Goal: Task Accomplishment & Management: Manage account settings

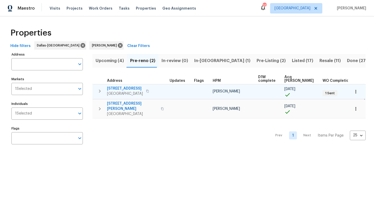
click at [128, 90] on span "[STREET_ADDRESS]" at bounding box center [125, 88] width 36 height 5
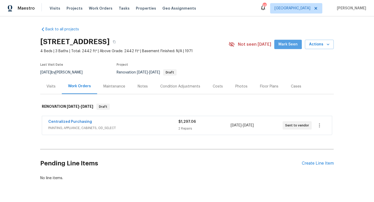
click at [286, 43] on span "Mark Seen" at bounding box center [288, 44] width 19 height 6
click at [309, 163] on div "Create Line Item" at bounding box center [318, 163] width 32 height 5
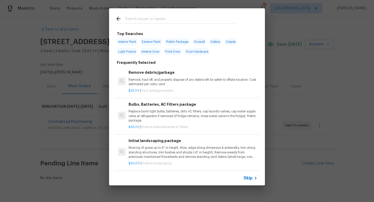
click at [248, 179] on span "Skip" at bounding box center [248, 178] width 9 height 5
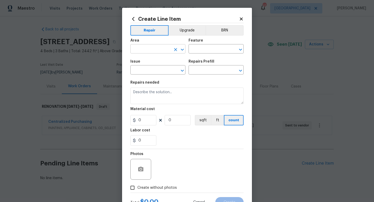
click at [147, 51] on input "text" at bounding box center [151, 49] width 41 height 8
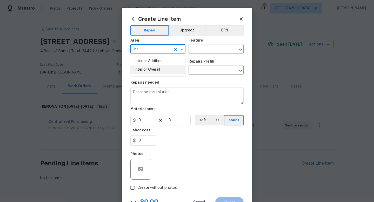
click at [155, 71] on li "Interior Overall" at bounding box center [158, 70] width 55 height 9
type input "Interior Overall"
click at [198, 51] on input "text" at bounding box center [209, 49] width 41 height 8
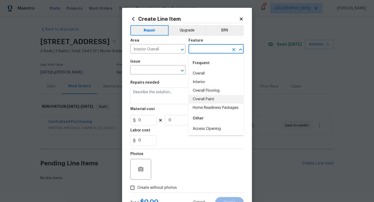
click at [202, 99] on li "Overall Paint" at bounding box center [216, 99] width 55 height 9
type input "Overall Paint"
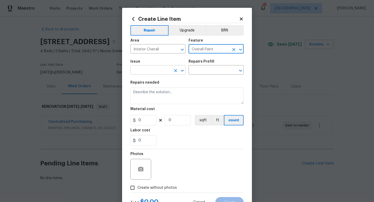
click at [155, 70] on input "text" at bounding box center [151, 71] width 41 height 8
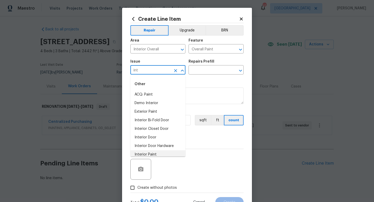
click at [155, 154] on li "Interior Paint" at bounding box center [158, 155] width 55 height 9
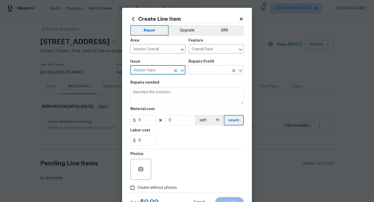
type input "Interior Paint"
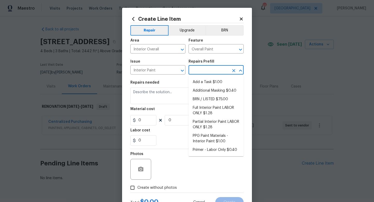
click at [211, 71] on input "text" at bounding box center [209, 71] width 41 height 8
click at [204, 109] on li "Full Interior Paint LABOR ONLY $1.28" at bounding box center [216, 111] width 55 height 14
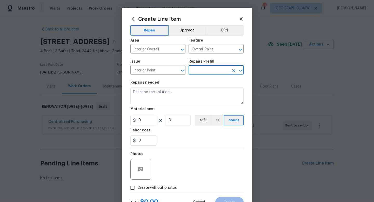
type input "Full Interior Paint LABOR ONLY $1.28"
type textarea "Full Interior paint - (walls, ceilings, trim, and doors) - PAINT PROVIDED BY OP…"
type input "1.28"
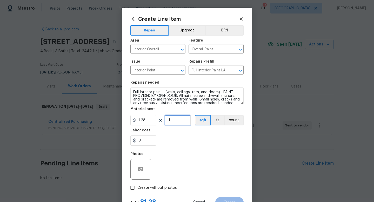
click at [176, 122] on input "1" at bounding box center [178, 120] width 26 height 10
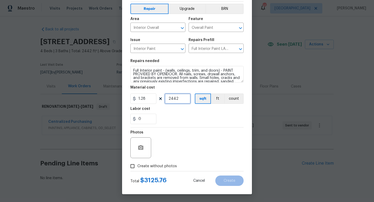
type input "2442"
click at [161, 165] on span "Create without photos" at bounding box center [158, 166] width 40 height 5
click at [138, 165] on input "Create without photos" at bounding box center [133, 166] width 10 height 10
checkbox input "true"
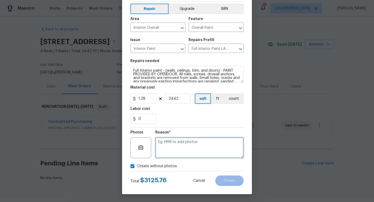
click at [173, 147] on textarea at bounding box center [199, 148] width 88 height 21
type textarea "w"
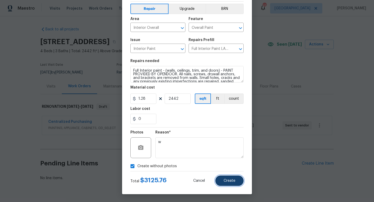
click at [229, 180] on span "Create" at bounding box center [230, 181] width 12 height 4
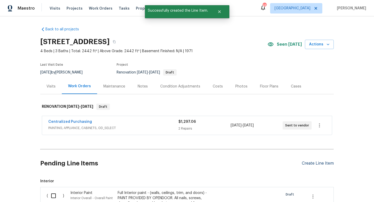
click at [316, 162] on div "Create Line Item" at bounding box center [318, 163] width 32 height 5
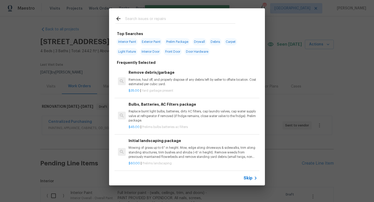
click at [250, 179] on span "Skip" at bounding box center [248, 178] width 9 height 5
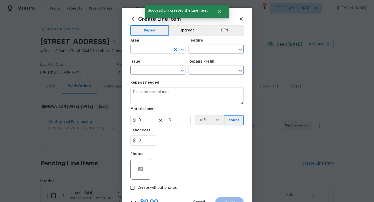
click at [152, 50] on input "text" at bounding box center [151, 49] width 41 height 8
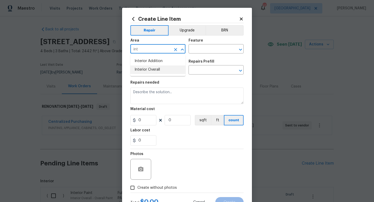
click at [154, 70] on li "Interior Overall" at bounding box center [158, 70] width 55 height 9
type input "Interior Overall"
click at [201, 48] on input "text" at bounding box center [209, 49] width 41 height 8
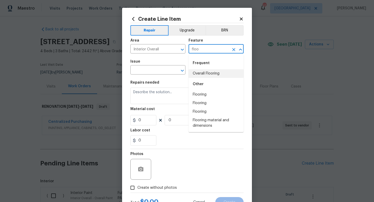
click at [201, 71] on li "Overall Flooring" at bounding box center [216, 73] width 55 height 9
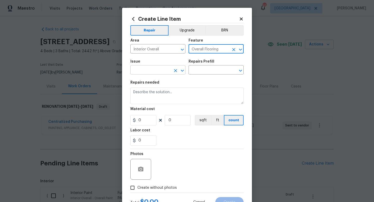
type input "Overall Flooring"
click at [161, 73] on input "text" at bounding box center [151, 71] width 41 height 8
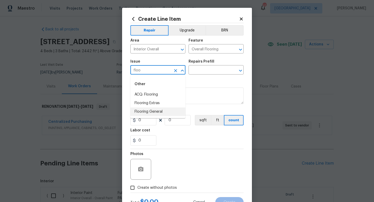
click at [154, 113] on li "Flooring General" at bounding box center [158, 112] width 55 height 9
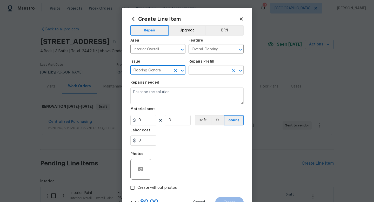
type input "Flooring General"
click at [203, 71] on input "text" at bounding box center [209, 71] width 41 height 8
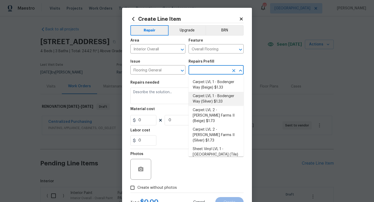
click at [204, 99] on li "Carpet LVL 1 - Bodenger Way (Silver) $1.33" at bounding box center [216, 99] width 55 height 14
type input "Carpet LVL 1 - Bodenger Way (Silver) $1.33"
type textarea "Install new carpet. (Bodenger Way 945 Winter Ash, Silver) at all previously car…"
type input "1.33"
type input "1"
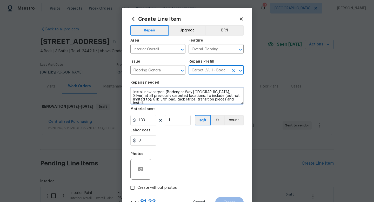
click at [132, 93] on textarea "Install new carpet. (Bodenger Way 945 Winter Ash, Silver) at all previously car…" at bounding box center [187, 96] width 113 height 17
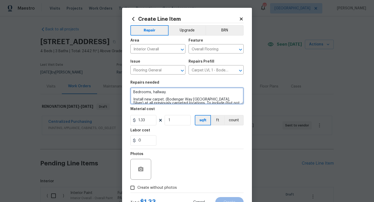
type textarea "Bedrooms, hallway. Install new carpet. (Bodenger Way 945 Winter Ash, Silver) at…"
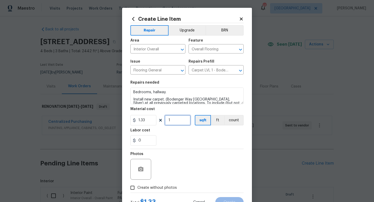
click at [175, 121] on input "1" at bounding box center [178, 120] width 26 height 10
type input "800"
click at [159, 188] on span "Create without photos" at bounding box center [158, 187] width 40 height 5
click at [138, 188] on input "Create without photos" at bounding box center [133, 188] width 10 height 10
checkbox input "true"
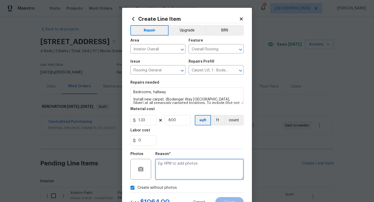
click at [168, 173] on textarea at bounding box center [199, 169] width 88 height 21
type textarea "w"
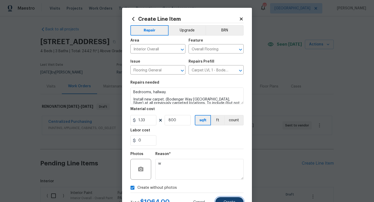
click at [223, 200] on button "Create" at bounding box center [230, 202] width 28 height 10
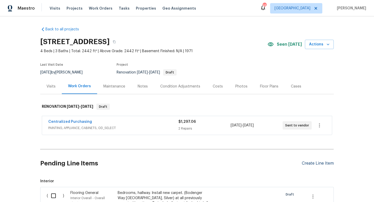
click at [324, 165] on div "Create Line Item" at bounding box center [318, 163] width 32 height 5
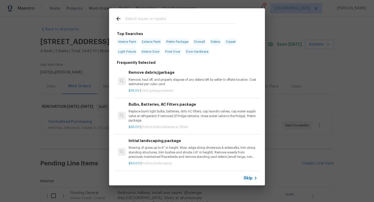
click at [253, 178] on icon at bounding box center [256, 178] width 6 height 6
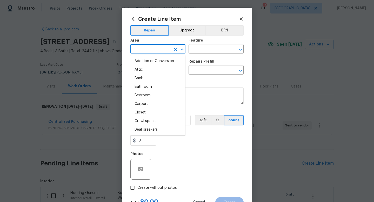
click at [152, 51] on input "text" at bounding box center [151, 49] width 41 height 8
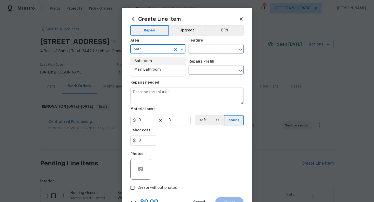
click at [149, 63] on li "Bathroom" at bounding box center [158, 61] width 55 height 9
type input "Bathroom"
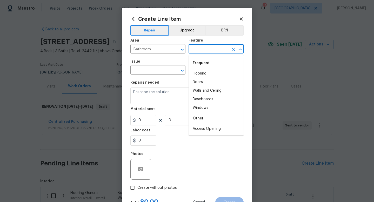
click at [192, 51] on input "text" at bounding box center [209, 49] width 41 height 8
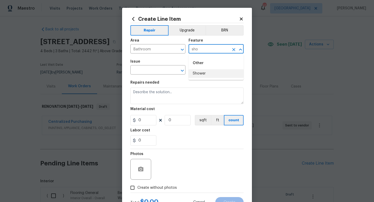
click at [193, 74] on li "Shower" at bounding box center [216, 73] width 55 height 9
type input "Shower"
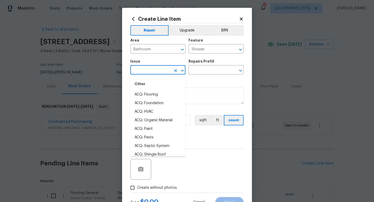
click at [156, 71] on input "text" at bounding box center [151, 71] width 41 height 8
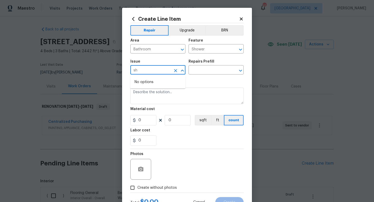
type input "s"
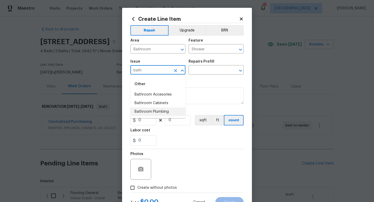
click at [162, 112] on li "Bathroom Plumbing" at bounding box center [158, 112] width 55 height 9
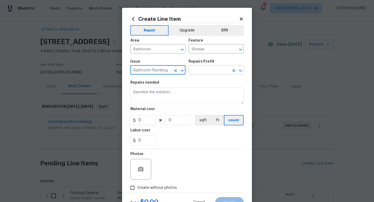
type input "Bathroom Plumbing"
click at [201, 68] on input "text" at bounding box center [209, 71] width 41 height 8
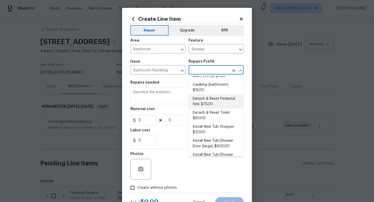
scroll to position [261, 0]
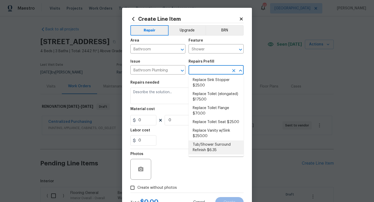
click at [206, 149] on li "Tub/Shower Surround Refinish $6.35" at bounding box center [216, 148] width 55 height 14
type input "Plumbing"
type input "Tub/Shower Surround Refinish $6.35"
type textarea "Prep, mask, clean and refinish the tub/shower tile surround both all sides ensu…"
type input "6.35"
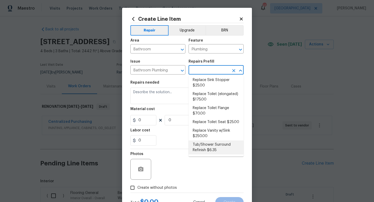
type input "1"
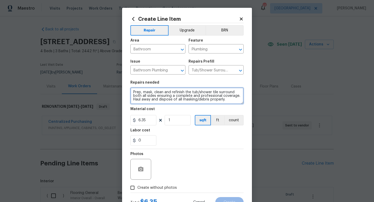
click at [133, 93] on textarea "Prep, mask, clean and refinish the tub/shower tile surround both all sides ensu…" at bounding box center [187, 96] width 113 height 17
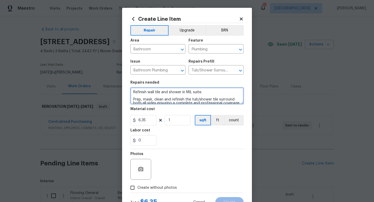
type textarea "Refinish wall tile and shower in MIL suite. Prep, mask, clean and refinish the …"
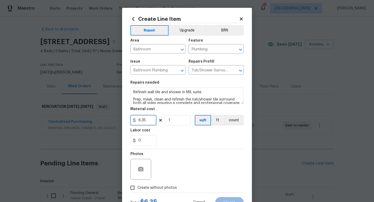
click at [153, 120] on input "6.35" at bounding box center [144, 120] width 26 height 10
type input "500"
click at [157, 190] on span "Create without photos" at bounding box center [158, 187] width 40 height 5
click at [138, 190] on input "Create without photos" at bounding box center [133, 188] width 10 height 10
checkbox input "true"
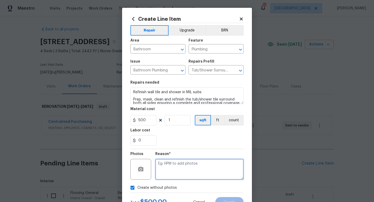
click at [173, 169] on textarea at bounding box center [199, 169] width 88 height 21
type textarea "w"
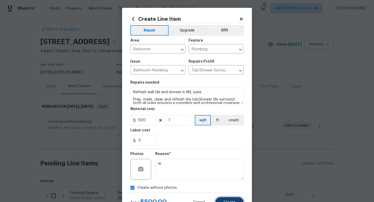
click at [221, 200] on button "Create" at bounding box center [230, 202] width 28 height 10
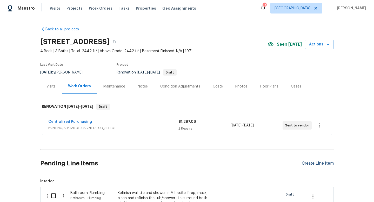
click at [308, 163] on div "Create Line Item" at bounding box center [318, 163] width 32 height 5
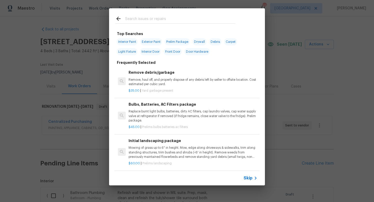
click at [248, 179] on span "Skip" at bounding box center [248, 178] width 9 height 5
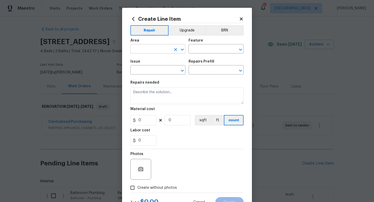
click at [151, 50] on input "text" at bounding box center [151, 49] width 41 height 8
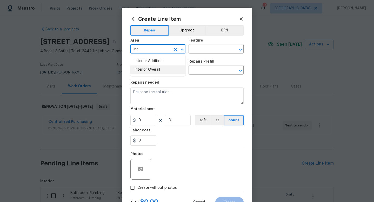
click at [157, 69] on li "Interior Overall" at bounding box center [158, 70] width 55 height 9
type input "Interior Overall"
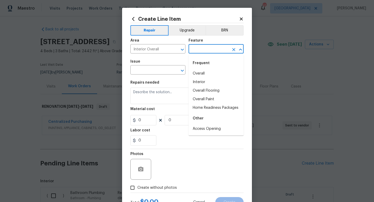
click at [193, 52] on input "text" at bounding box center [209, 49] width 41 height 8
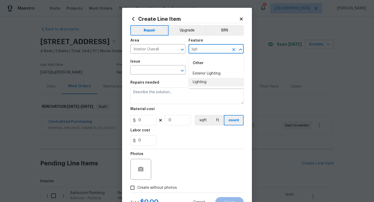
click at [197, 81] on li "Lighting" at bounding box center [216, 82] width 55 height 9
type input "Lighting"
click at [159, 71] on input "text" at bounding box center [151, 71] width 41 height 8
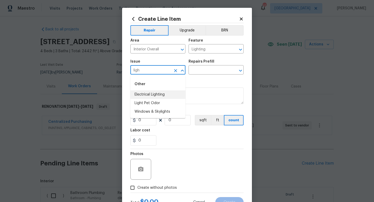
click at [161, 96] on li "Electrical Lighting" at bounding box center [158, 94] width 55 height 9
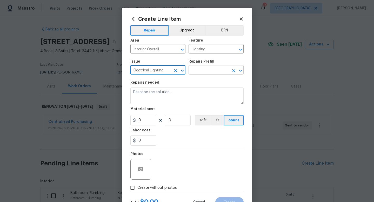
type input "Electrical Lighting"
click at [199, 72] on input "text" at bounding box center [209, 71] width 41 height 8
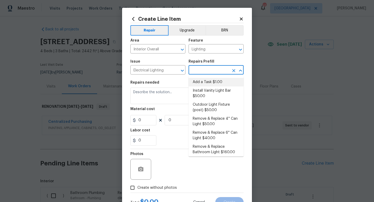
click at [201, 82] on li "Add a Task $1.00" at bounding box center [216, 82] width 55 height 9
type input "Add a Task $1.00"
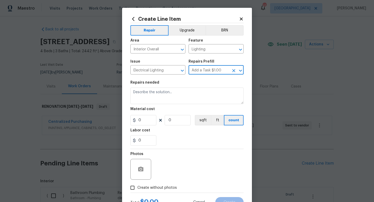
type textarea "HPM to detail"
type input "1"
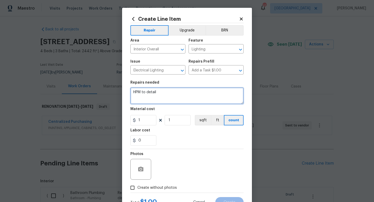
click at [177, 94] on textarea "HPM to detail" at bounding box center [187, 96] width 113 height 17
type textarea "Replace ceiling fan in MIL suite and remove fan in dining room and replace with…"
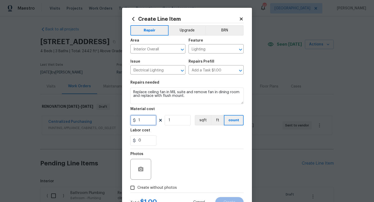
click at [152, 120] on input "1" at bounding box center [144, 120] width 26 height 10
type input "250"
click at [150, 191] on span "Create without photos" at bounding box center [158, 187] width 40 height 5
click at [138, 191] on input "Create without photos" at bounding box center [133, 188] width 10 height 10
checkbox input "true"
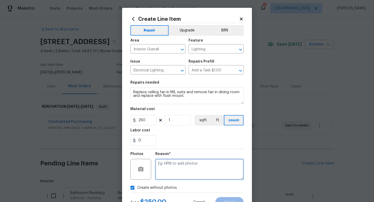
click at [168, 170] on textarea at bounding box center [199, 169] width 88 height 21
type textarea "w"
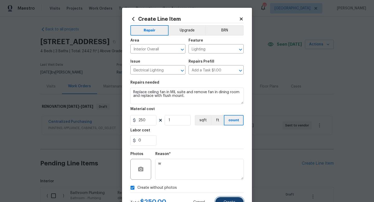
click at [228, 199] on button "Create" at bounding box center [230, 202] width 28 height 10
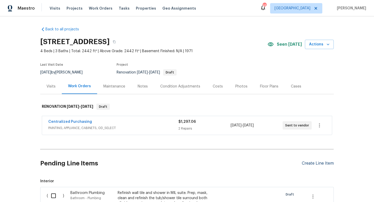
click at [320, 164] on div "Create Line Item" at bounding box center [318, 163] width 32 height 5
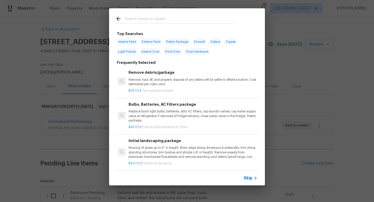
click at [250, 177] on span "Skip" at bounding box center [248, 178] width 9 height 5
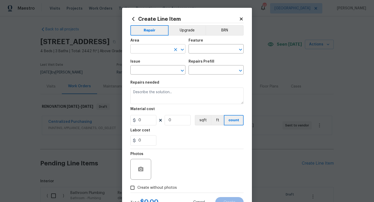
click at [143, 48] on input "text" at bounding box center [151, 49] width 41 height 8
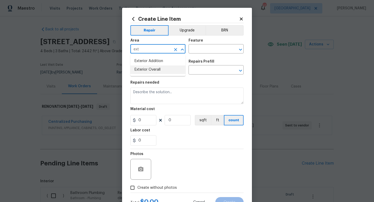
click at [151, 73] on li "Exterior Overall" at bounding box center [158, 70] width 55 height 9
type input "Exterior Overall"
click at [200, 50] on input "text" at bounding box center [209, 49] width 41 height 8
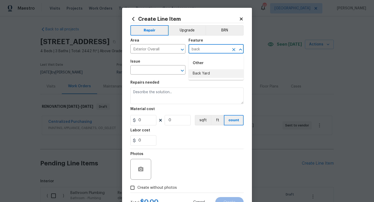
click at [203, 74] on li "Back Yard" at bounding box center [216, 73] width 55 height 9
type input "Back Yard"
click at [166, 73] on input "text" at bounding box center [151, 71] width 41 height 8
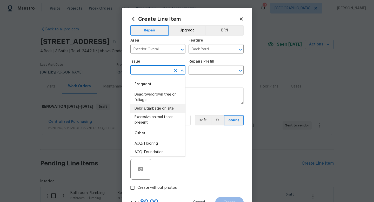
click at [161, 107] on li "Debris/garbage on site" at bounding box center [158, 109] width 55 height 9
type input "Debris/garbage on site"
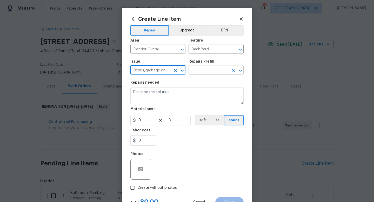
click at [197, 71] on input "text" at bounding box center [209, 71] width 41 height 8
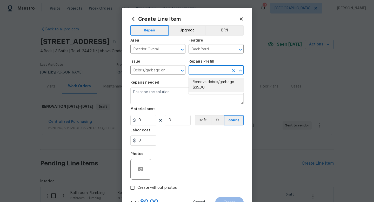
click at [197, 85] on li "Remove debris/garbage $35.00" at bounding box center [216, 85] width 55 height 14
type input "Remove debris/garbage $35.00"
type textarea "Remove, haul off, and properly dispose of any debris left by seller to offsite …"
type input "35"
type input "1"
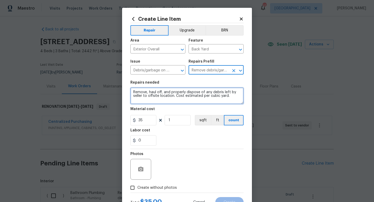
click at [138, 94] on textarea "Remove, haul off, and properly dispose of any debris left by seller to offsite …" at bounding box center [187, 96] width 113 height 17
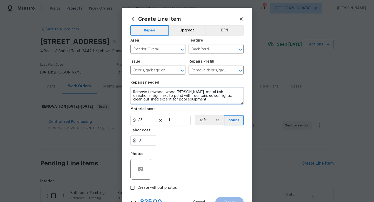
type textarea "Remove firewood, wood stump, metal fish directional sign next to pond with foun…"
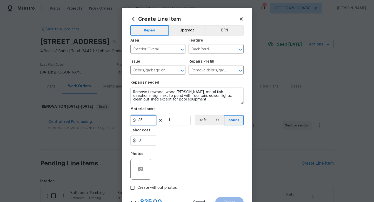
click at [149, 120] on input "35" at bounding box center [144, 120] width 26 height 10
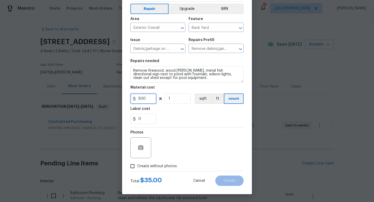
type input "500"
click at [153, 165] on span "Create without photos" at bounding box center [158, 166] width 40 height 5
click at [138, 165] on input "Create without photos" at bounding box center [133, 166] width 10 height 10
checkbox input "true"
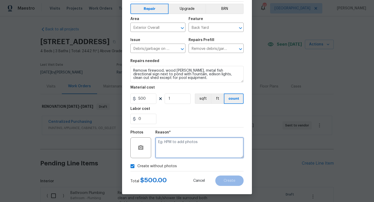
click at [168, 151] on textarea at bounding box center [199, 148] width 88 height 21
type textarea "w"
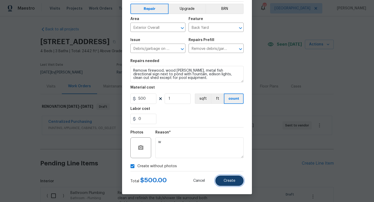
click at [224, 181] on span "Create" at bounding box center [230, 181] width 12 height 4
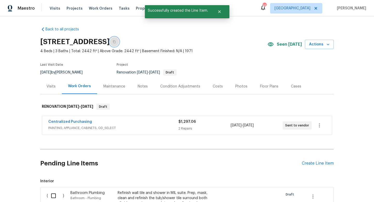
click at [116, 42] on icon "button" at bounding box center [114, 41] width 3 height 3
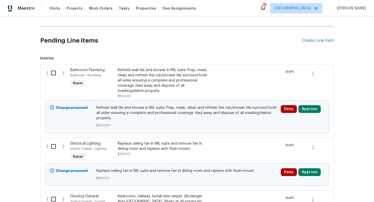
scroll to position [173, 0]
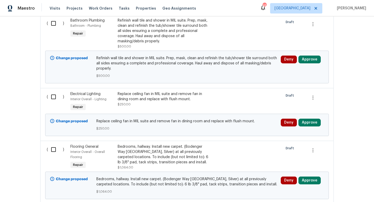
click at [53, 25] on input "checkbox" at bounding box center [55, 23] width 15 height 11
checkbox input "true"
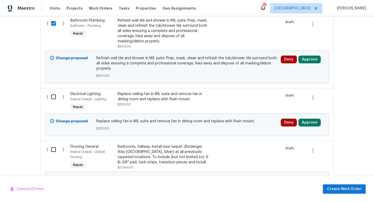
click at [55, 97] on input "checkbox" at bounding box center [55, 97] width 15 height 11
checkbox input "true"
click at [54, 151] on input "checkbox" at bounding box center [55, 149] width 15 height 11
checkbox input "true"
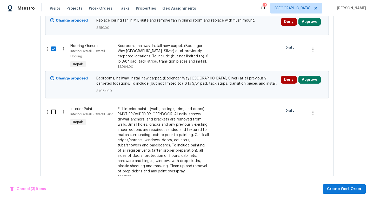
scroll to position [285, 0]
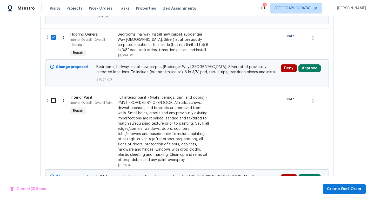
click at [53, 100] on input "checkbox" at bounding box center [55, 100] width 15 height 11
checkbox input "true"
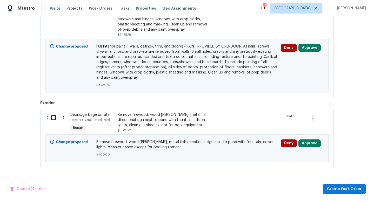
scroll to position [416, 0]
click at [53, 117] on input "checkbox" at bounding box center [55, 117] width 15 height 11
checkbox input "true"
click at [341, 189] on span "Create Work Order" at bounding box center [344, 189] width 35 height 6
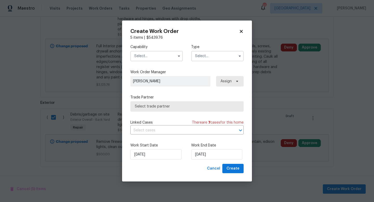
click at [158, 55] on input "text" at bounding box center [157, 56] width 53 height 10
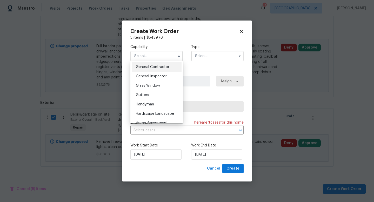
click at [156, 67] on span "General Contractor" at bounding box center [153, 67] width 34 height 4
type input "General Contractor"
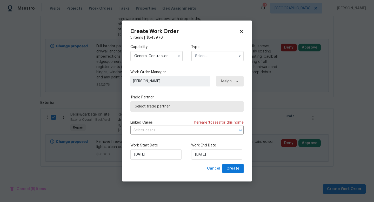
click at [209, 52] on input "text" at bounding box center [217, 56] width 53 height 10
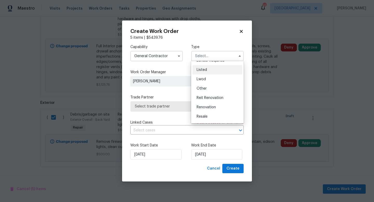
scroll to position [62, 0]
click at [205, 89] on span "Renovation" at bounding box center [206, 90] width 19 height 4
type input "Renovation"
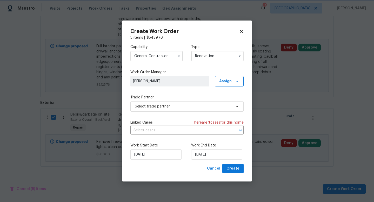
scroll to position [0, 0]
click at [185, 107] on span "Select trade partner" at bounding box center [183, 106] width 97 height 5
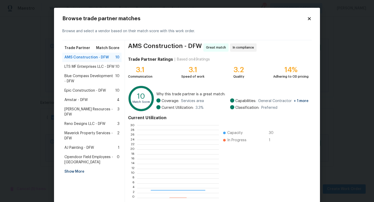
scroll to position [73, 82]
click at [105, 67] on span "LTS MF Enterprises LLC - DFW" at bounding box center [89, 66] width 50 height 5
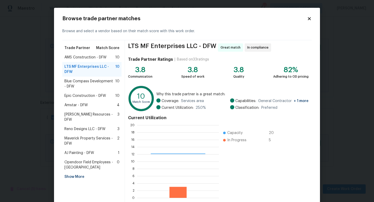
scroll to position [27, 0]
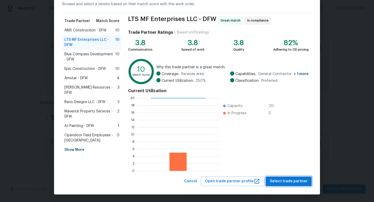
click at [282, 183] on span "Select trade partner" at bounding box center [289, 181] width 38 height 6
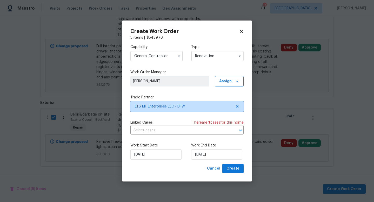
scroll to position [0, 0]
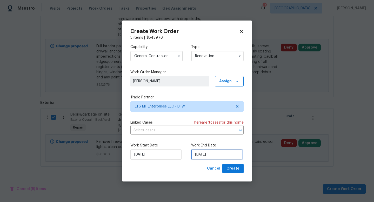
click at [219, 157] on input "[DATE]" at bounding box center [216, 154] width 51 height 10
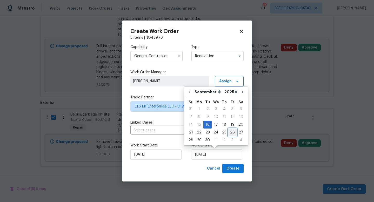
click at [232, 133] on div "26" at bounding box center [233, 132] width 8 height 7
type input "9/26/2025"
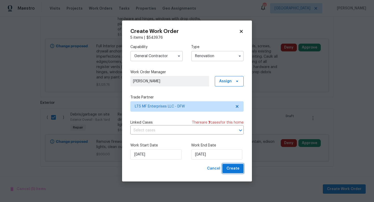
click at [232, 170] on span "Create" at bounding box center [233, 169] width 13 height 6
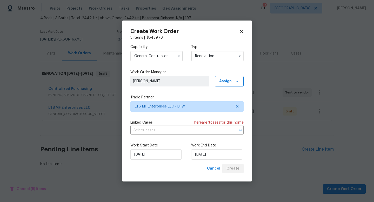
scroll to position [33, 0]
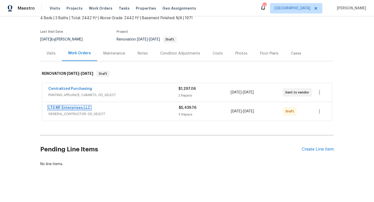
click at [80, 108] on link "LTS MF Enterprises LLC" at bounding box center [69, 108] width 42 height 4
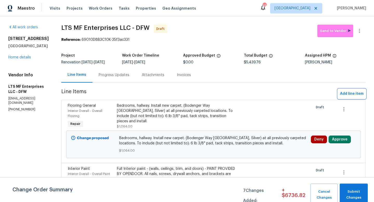
click at [346, 94] on span "Add line item" at bounding box center [352, 94] width 24 height 6
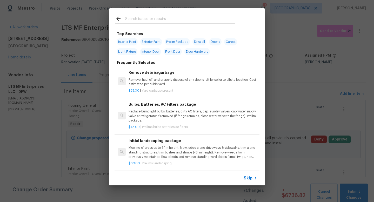
click at [251, 179] on span "Skip" at bounding box center [248, 178] width 9 height 5
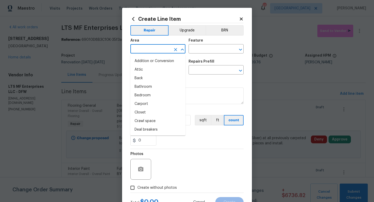
click at [147, 52] on input "text" at bounding box center [151, 49] width 41 height 8
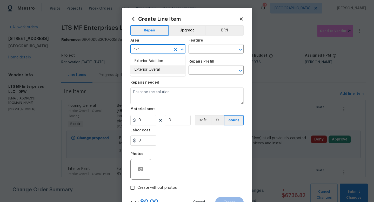
click at [152, 73] on li "Exterior Overall" at bounding box center [158, 70] width 55 height 9
type input "Exterior Overall"
click at [198, 51] on input "text" at bounding box center [209, 49] width 41 height 8
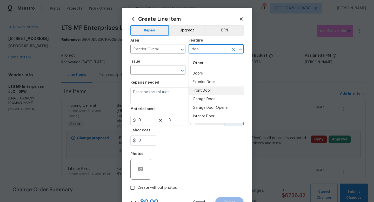
click at [201, 92] on li "Front Door" at bounding box center [216, 91] width 55 height 9
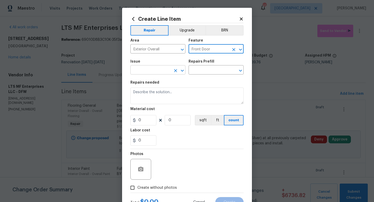
type input "Front Door"
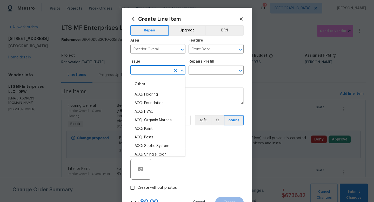
click at [153, 70] on input "text" at bounding box center [151, 71] width 41 height 8
click at [159, 114] on li "Exterior Door Pre-Hung" at bounding box center [158, 112] width 55 height 9
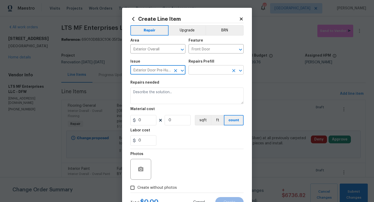
type input "Exterior Door Pre-Hung"
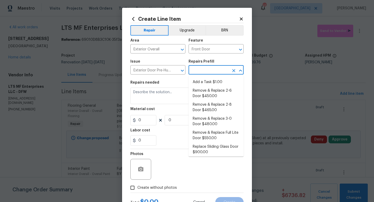
click at [204, 67] on input "text" at bounding box center [209, 71] width 41 height 8
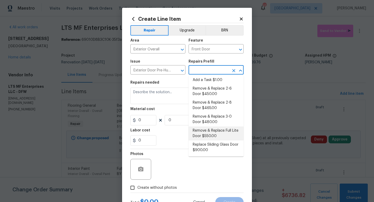
click at [213, 135] on li "Remove & Replace Full Lite Door $550.00" at bounding box center [216, 134] width 55 height 14
type input "Interior Door"
type input "Remove & Replace Full Lite Door $550.00"
type textarea "Remove the existing exterior door, prep the opening and install a new full lite…"
type input "550"
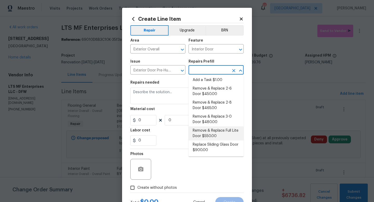
type input "1"
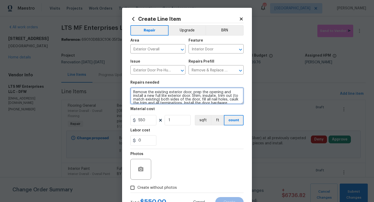
click at [134, 92] on textarea "Remove the existing exterior door, prep the opening and install a new full lite…" at bounding box center [187, 96] width 113 height 17
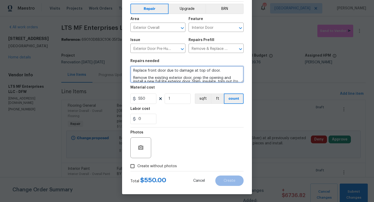
type textarea "Replace front door due to damage at top of door. Remove the existing exterior d…"
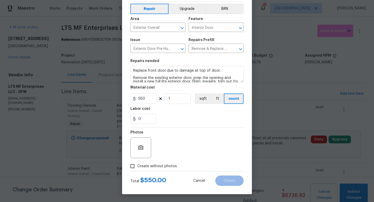
click at [150, 167] on span "Create without photos" at bounding box center [158, 166] width 40 height 5
click at [138, 167] on input "Create without photos" at bounding box center [133, 166] width 10 height 10
checkbox input "true"
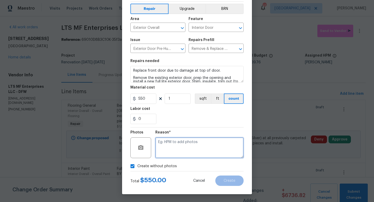
click at [168, 151] on textarea at bounding box center [199, 148] width 88 height 21
type textarea "w"
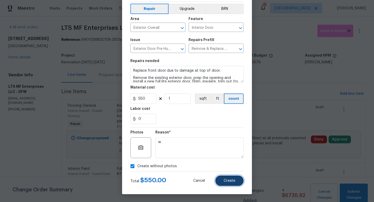
click at [222, 181] on button "Create" at bounding box center [230, 181] width 28 height 10
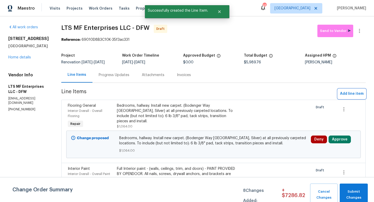
click at [345, 94] on span "Add line item" at bounding box center [352, 94] width 24 height 6
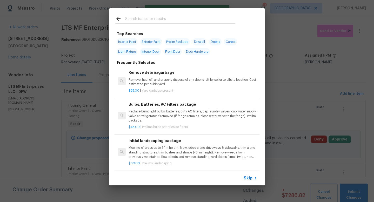
click at [247, 180] on span "Skip" at bounding box center [248, 178] width 9 height 5
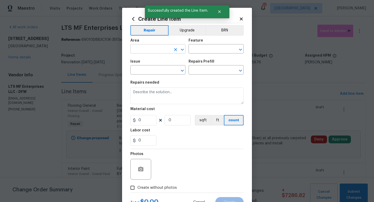
click at [149, 52] on input "text" at bounding box center [151, 49] width 41 height 8
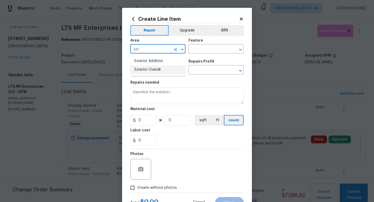
click at [152, 70] on li "Exterior Overall" at bounding box center [158, 70] width 55 height 9
type input "Exterior Overall"
click at [198, 51] on input "text" at bounding box center [209, 49] width 41 height 8
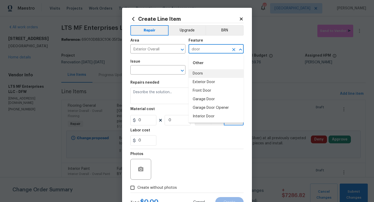
click at [197, 74] on li "Doors" at bounding box center [216, 73] width 55 height 9
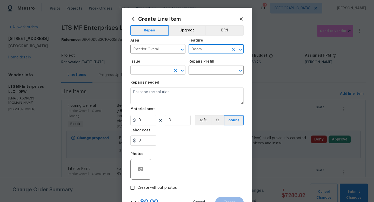
type input "Doors"
click at [162, 70] on input "text" at bounding box center [151, 71] width 41 height 8
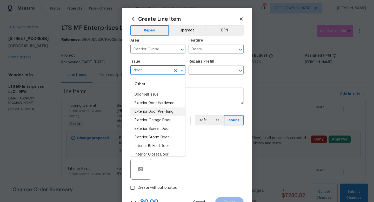
click at [161, 112] on li "Exterior Door Pre-Hung" at bounding box center [158, 112] width 55 height 9
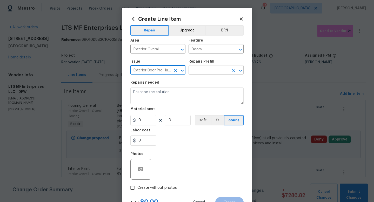
type input "Exterior Door Pre-Hung"
click at [206, 70] on input "text" at bounding box center [209, 71] width 41 height 8
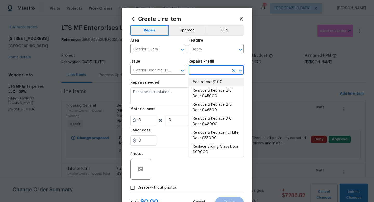
click at [205, 81] on li "Add a Task $1.00" at bounding box center [216, 82] width 55 height 9
type input "Interior Door"
type input "Add a Task $1.00"
type textarea "HPM to detail"
type input "1"
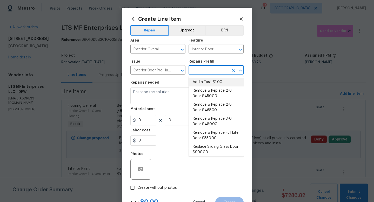
type input "1"
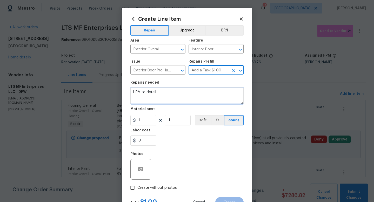
click at [171, 94] on textarea "HPM to detail" at bounding box center [187, 96] width 113 height 17
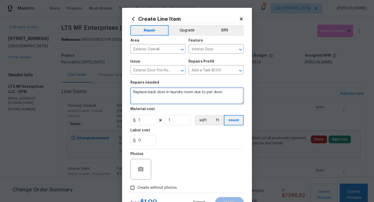
type textarea "Replace back door in laundry room due to pet door."
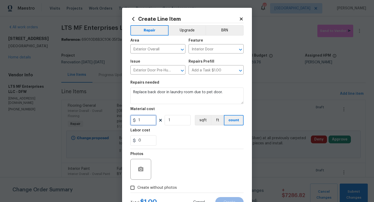
click at [154, 121] on input "1" at bounding box center [144, 120] width 26 height 10
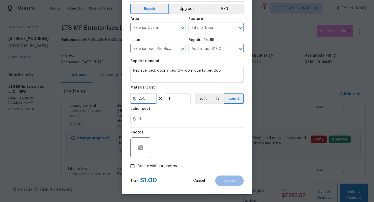
type input "250"
click at [144, 167] on span "Create without photos" at bounding box center [158, 166] width 40 height 5
click at [138, 167] on input "Create without photos" at bounding box center [133, 166] width 10 height 10
checkbox input "true"
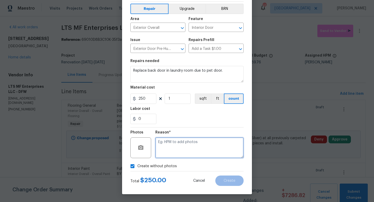
click at [168, 149] on textarea at bounding box center [199, 148] width 88 height 21
type textarea "w"
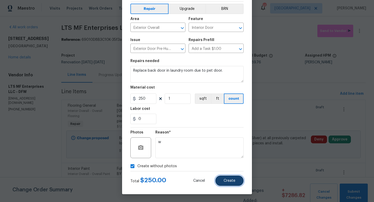
click at [229, 181] on span "Create" at bounding box center [230, 181] width 12 height 4
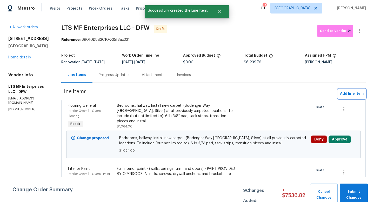
click at [356, 94] on span "Add line item" at bounding box center [352, 94] width 24 height 6
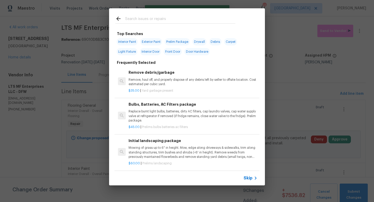
click at [251, 178] on span "Skip" at bounding box center [248, 178] width 9 height 5
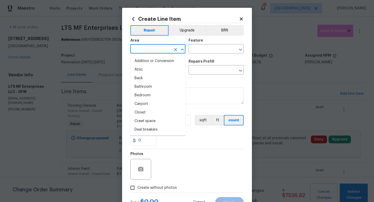
click at [150, 50] on input "text" at bounding box center [151, 49] width 41 height 8
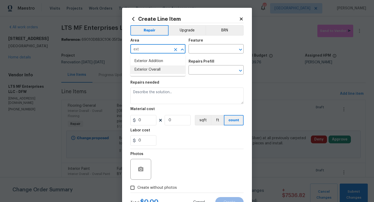
click at [157, 69] on li "Exterior Overall" at bounding box center [158, 70] width 55 height 9
type input "Exterior Overall"
click at [206, 48] on input "text" at bounding box center [209, 49] width 41 height 8
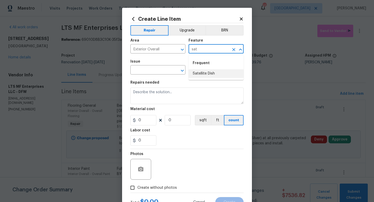
click at [205, 75] on li "Satellite Dish" at bounding box center [216, 73] width 55 height 9
type input "Satellite Dish"
click at [159, 72] on input "text" at bounding box center [151, 71] width 41 height 8
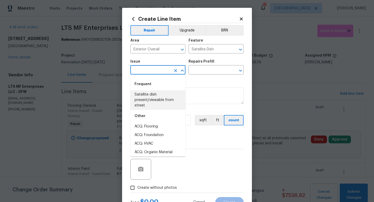
click at [154, 99] on li "Satellite dish present/viewable from street" at bounding box center [158, 99] width 55 height 19
type input "Satellite dish present/viewable from street"
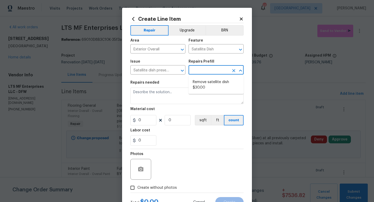
click at [199, 69] on input "text" at bounding box center [209, 71] width 41 height 8
click at [199, 86] on li "Remove satellite dish $30.00" at bounding box center [216, 85] width 55 height 14
type input "Remove satellite dish $30.00"
type textarea "Remove satellite dish, J mount, and all associated wiring/cabling. Leave bracke…"
type input "30"
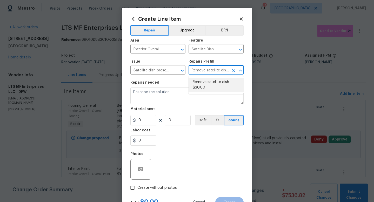
type input "1"
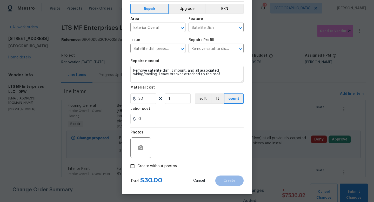
click at [158, 166] on span "Create without photos" at bounding box center [158, 166] width 40 height 5
click at [138, 166] on input "Create without photos" at bounding box center [133, 166] width 10 height 10
checkbox input "true"
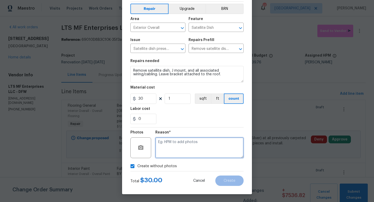
click at [166, 156] on textarea at bounding box center [199, 148] width 88 height 21
type textarea "w"
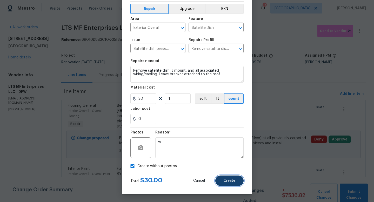
click at [223, 183] on button "Create" at bounding box center [230, 181] width 28 height 10
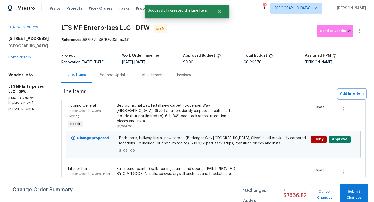
click at [348, 95] on span "Add line item" at bounding box center [352, 94] width 24 height 6
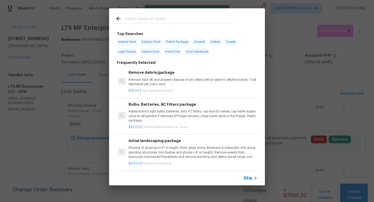
click at [251, 178] on span "Skip" at bounding box center [248, 178] width 9 height 5
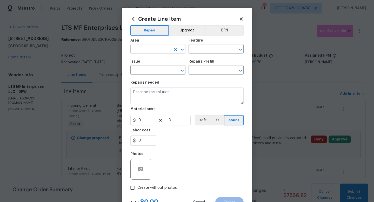
click at [149, 49] on input "text" at bounding box center [151, 49] width 41 height 8
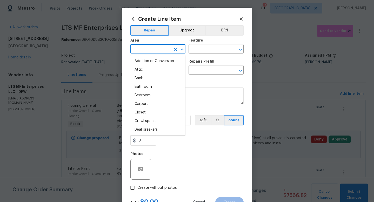
type input "e"
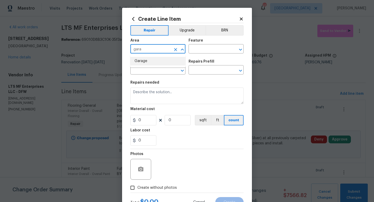
click at [147, 63] on li "Garage" at bounding box center [158, 61] width 55 height 9
type input "Garage"
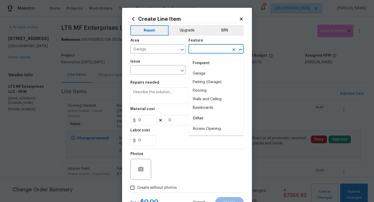
click at [198, 50] on input "text" at bounding box center [209, 49] width 41 height 8
click at [197, 76] on li "Garage" at bounding box center [216, 73] width 55 height 9
type input "Garage"
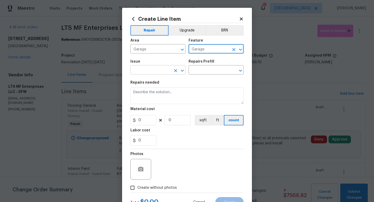
click at [152, 71] on input "text" at bounding box center [151, 71] width 41 height 8
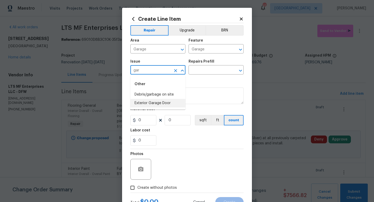
click at [156, 105] on li "Exterior Garage Door" at bounding box center [158, 103] width 55 height 9
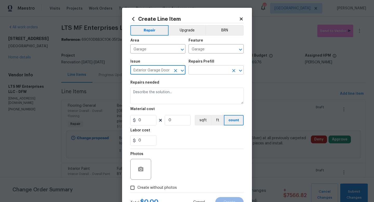
type input "Exterior Garage Door"
click at [201, 72] on input "text" at bounding box center [209, 71] width 41 height 8
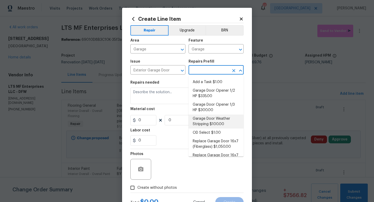
scroll to position [53, 0]
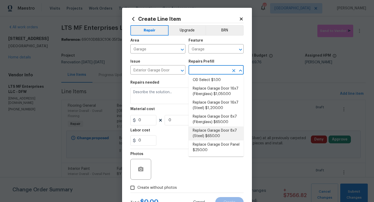
click at [208, 131] on li "Replace Garage Door 8x7 (Steel) $650.00" at bounding box center [216, 134] width 55 height 14
type input "Interior Door"
type input "Replace Garage Door 8x7 (Steel) $650.00"
type textarea "Remove the existing garage door and ALL of the existing hardware. Install new h…"
type input "650"
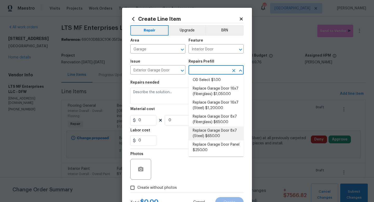
type input "1"
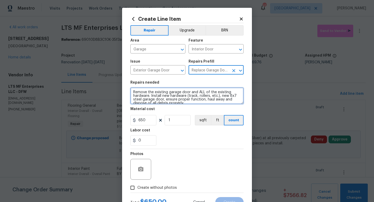
click at [133, 94] on textarea "Remove the existing garage door and ALL of the existing hardware. Install new h…" at bounding box center [187, 96] width 113 height 17
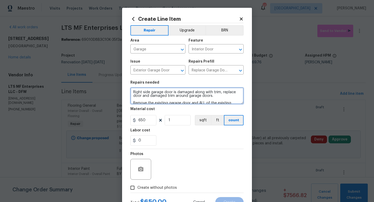
scroll to position [22, 0]
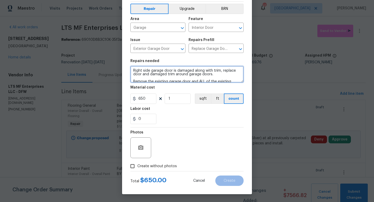
type textarea "Right side garage door is damaged along with trim, replace door and damaged tri…"
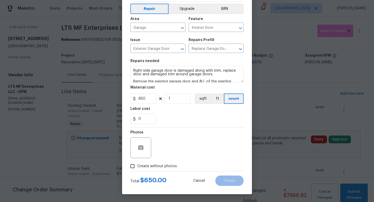
click at [144, 165] on span "Create without photos" at bounding box center [158, 166] width 40 height 5
click at [138, 165] on input "Create without photos" at bounding box center [133, 166] width 10 height 10
checkbox input "true"
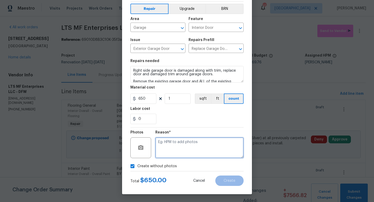
click at [164, 150] on textarea at bounding box center [199, 148] width 88 height 21
type textarea "w"
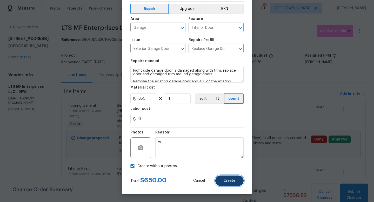
click at [235, 183] on button "Create" at bounding box center [230, 181] width 28 height 10
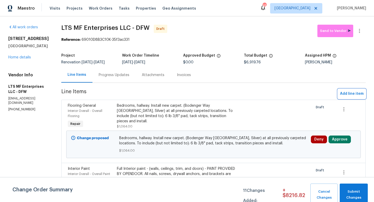
click at [349, 94] on span "Add line item" at bounding box center [352, 94] width 24 height 6
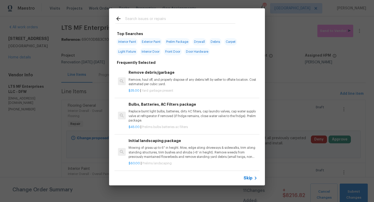
click at [248, 178] on span "Skip" at bounding box center [248, 178] width 9 height 5
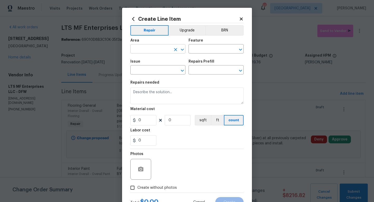
click at [148, 48] on input "text" at bounding box center [151, 49] width 41 height 8
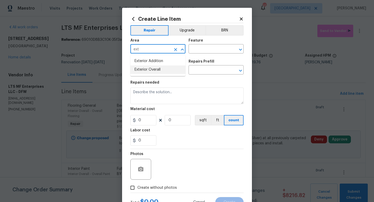
click at [156, 68] on li "Exterior Overall" at bounding box center [158, 70] width 55 height 9
type input "Exterior Overall"
click at [202, 50] on input "text" at bounding box center [209, 49] width 41 height 8
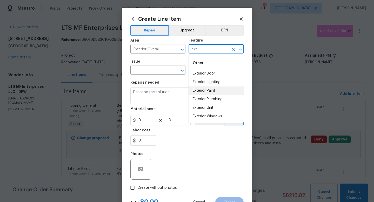
click at [205, 88] on li "Exterior Paint" at bounding box center [216, 91] width 55 height 9
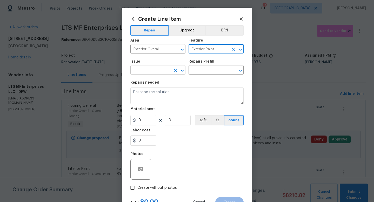
type input "Exterior Paint"
click at [160, 69] on input "text" at bounding box center [151, 71] width 41 height 8
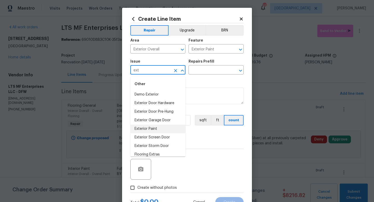
click at [159, 131] on li "Exterior Paint" at bounding box center [158, 129] width 55 height 9
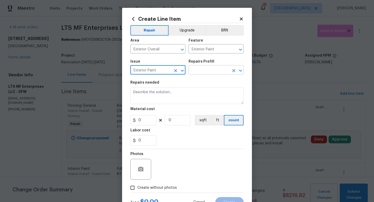
type input "Exterior Paint"
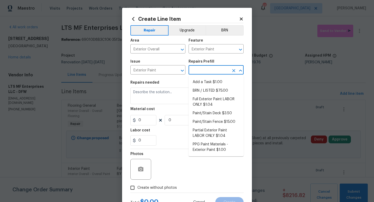
click at [210, 71] on input "text" at bounding box center [209, 71] width 41 height 8
click at [207, 101] on li "Full Exterior Paint LABOR ONLY $1.04" at bounding box center [216, 102] width 55 height 14
type input "Overall Paint"
type input "Full Exterior Paint LABOR ONLY $1.04"
type textarea "Full Exterior Paint - Prep, mask and paint the exterior of the home. Ensure tha…"
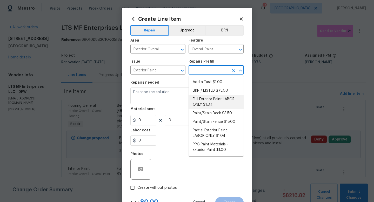
type input "1.04"
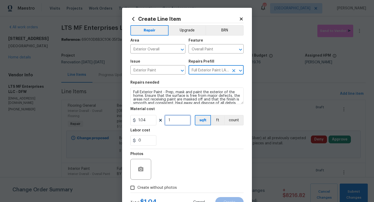
click at [177, 122] on input "1" at bounding box center [178, 120] width 26 height 10
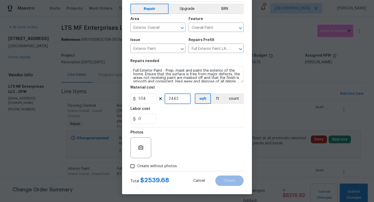
type input "2442"
click at [159, 166] on span "Create without photos" at bounding box center [158, 166] width 40 height 5
click at [138, 166] on input "Create without photos" at bounding box center [133, 166] width 10 height 10
checkbox input "true"
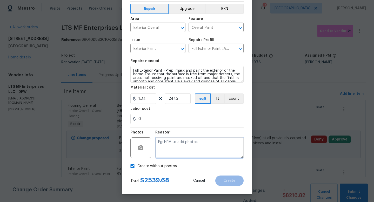
click at [177, 150] on textarea at bounding box center [199, 148] width 88 height 21
type textarea "w"
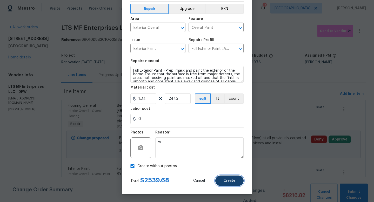
click at [222, 180] on button "Create" at bounding box center [230, 181] width 28 height 10
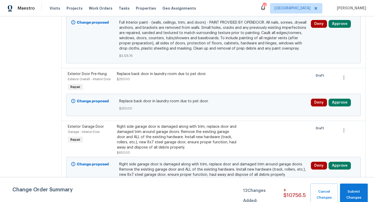
scroll to position [212, 0]
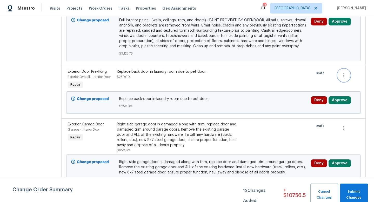
click at [344, 72] on icon "button" at bounding box center [344, 75] width 6 height 6
click at [344, 65] on li "Cancel" at bounding box center [347, 65] width 20 height 9
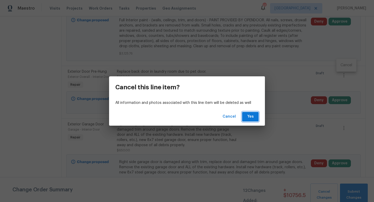
click at [252, 115] on span "Yes" at bounding box center [250, 117] width 8 height 6
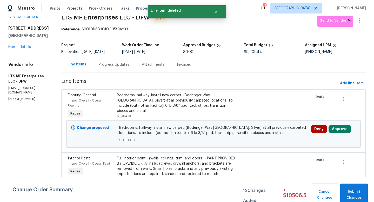
scroll to position [12, 0]
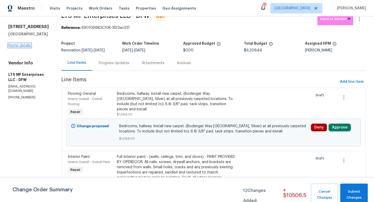
click at [16, 47] on link "Home details" at bounding box center [19, 46] width 23 height 4
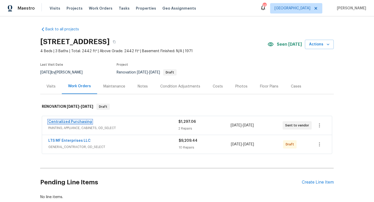
click at [69, 123] on link "Centralized Purchasing" at bounding box center [70, 122] width 44 height 4
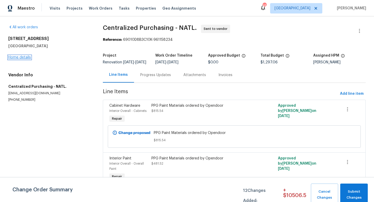
click at [29, 58] on link "Home details" at bounding box center [19, 58] width 23 height 4
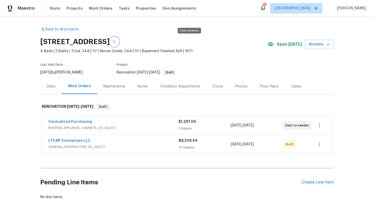
click at [116, 42] on icon "button" at bounding box center [114, 41] width 3 height 3
click at [81, 140] on link "LTS MF Enterprises LLC" at bounding box center [69, 141] width 42 height 4
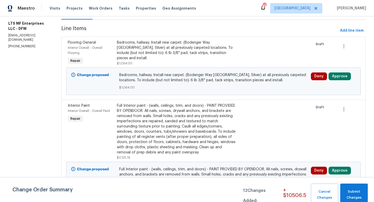
scroll to position [65, 0]
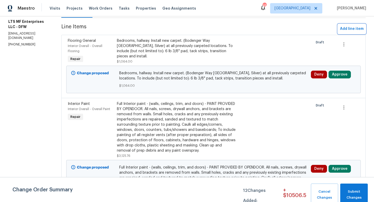
click at [344, 30] on span "Add line item" at bounding box center [352, 29] width 24 height 6
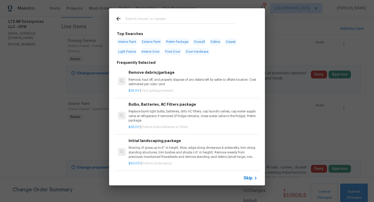
click at [253, 179] on icon at bounding box center [256, 178] width 6 height 6
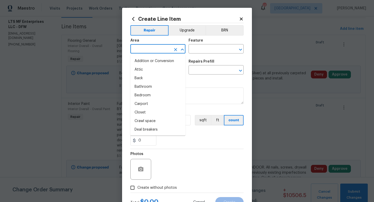
click at [147, 49] on input "text" at bounding box center [151, 49] width 41 height 8
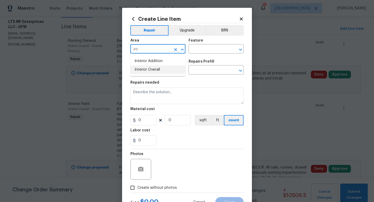
click at [155, 71] on li "Interior Overall" at bounding box center [158, 70] width 55 height 9
type input "Interior Overall"
click at [204, 49] on input "text" at bounding box center [209, 49] width 41 height 8
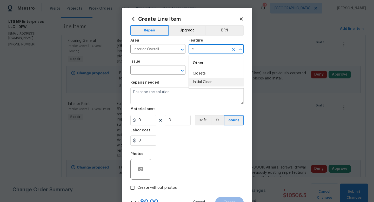
click at [210, 84] on li "Initial Clean" at bounding box center [216, 82] width 55 height 9
type input "Initial Clean"
click at [156, 70] on input "text" at bounding box center [151, 71] width 41 height 8
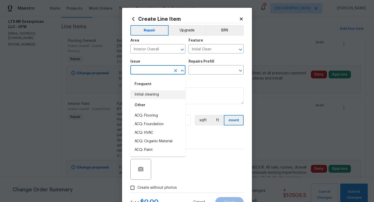
click at [155, 94] on li "Initial cleaning" at bounding box center [158, 94] width 55 height 9
type input "Initial cleaning"
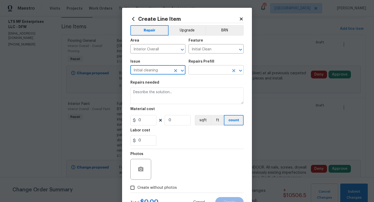
click at [197, 72] on input "text" at bounding box center [209, 71] width 41 height 8
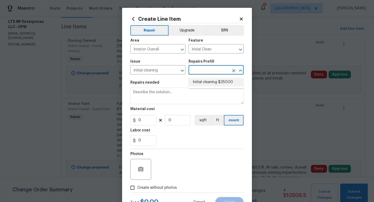
click at [198, 84] on li "Initial cleaning $250.00" at bounding box center [216, 82] width 55 height 9
type input "Home Readiness Packages"
type input "Initial cleaning $250.00"
type textarea "1. Wipe down exterior doors and trim. 2. Clean out all exterior light fixtures …"
type input "250"
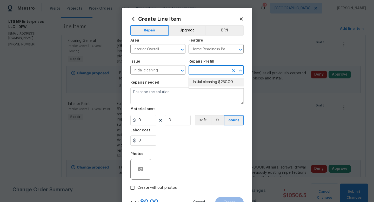
type input "1"
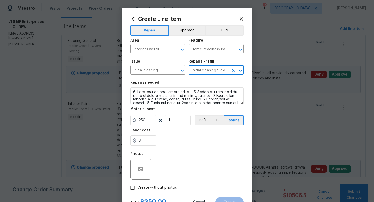
scroll to position [22, 0]
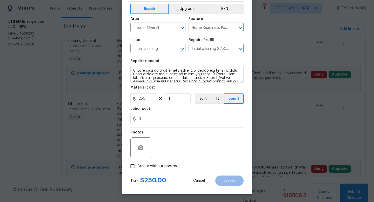
click at [161, 166] on span "Create without photos" at bounding box center [158, 166] width 40 height 5
click at [138, 166] on input "Create without photos" at bounding box center [133, 166] width 10 height 10
checkbox input "true"
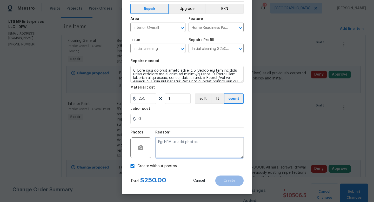
click at [170, 155] on textarea at bounding box center [199, 148] width 88 height 21
type textarea "w"
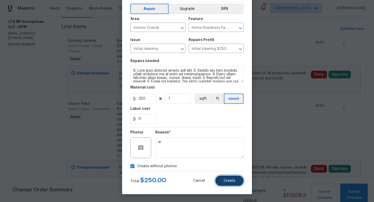
click at [228, 181] on span "Create" at bounding box center [230, 181] width 12 height 4
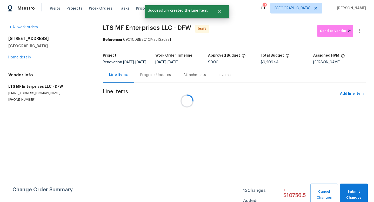
scroll to position [0, 0]
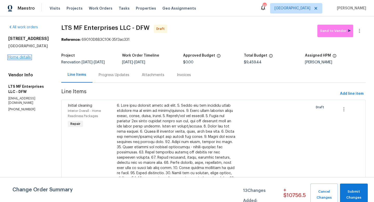
click at [16, 59] on link "Home details" at bounding box center [19, 58] width 23 height 4
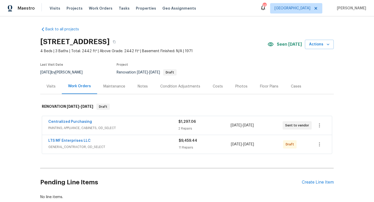
scroll to position [33, 0]
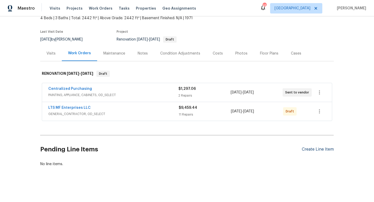
click at [311, 149] on div "Create Line Item" at bounding box center [318, 149] width 32 height 5
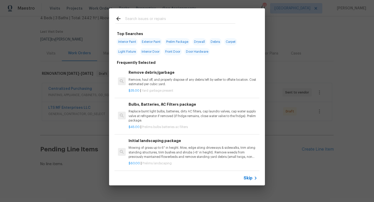
click at [250, 179] on span "Skip" at bounding box center [248, 178] width 9 height 5
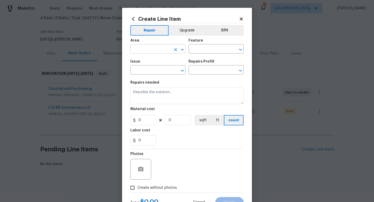
click at [152, 51] on input "text" at bounding box center [151, 49] width 41 height 8
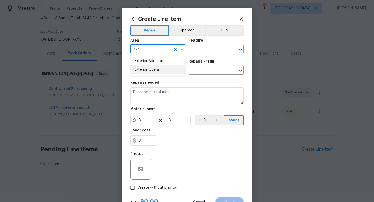
click at [155, 68] on li "Exterior Overall" at bounding box center [158, 70] width 55 height 9
type input "Exterior Overall"
click at [196, 50] on input "text" at bounding box center [209, 49] width 41 height 8
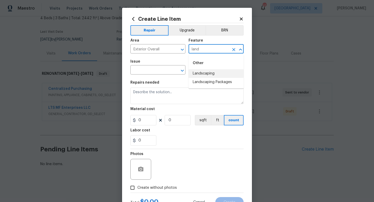
click at [199, 73] on li "Landscaping" at bounding box center [216, 73] width 55 height 9
type input "Landscaping"
click at [156, 75] on body "Maestro Visits Projects Work Orders Tasks Properties Geo Assignments 45 Dallas …" at bounding box center [187, 101] width 374 height 202
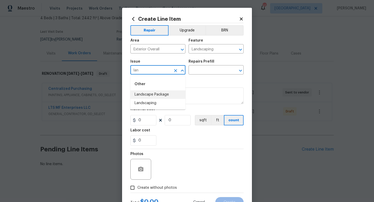
click at [160, 96] on li "Landscape Package" at bounding box center [158, 94] width 55 height 9
type input "Landscape Package"
click at [203, 72] on input "text" at bounding box center [209, 71] width 41 height 8
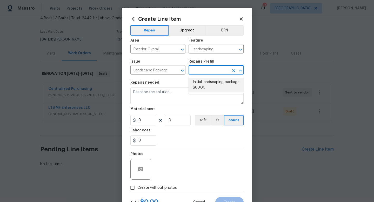
click at [204, 83] on li "Initial landscaping package $60.00" at bounding box center [216, 85] width 55 height 14
type input "Home Readiness Packages"
type input "Initial landscaping package $60.00"
type textarea "Mowing of grass up to 6" in height. Mow, edge along driveways & sidewalks, trim…"
type input "60"
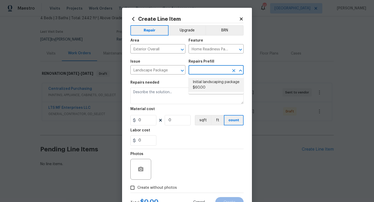
type input "1"
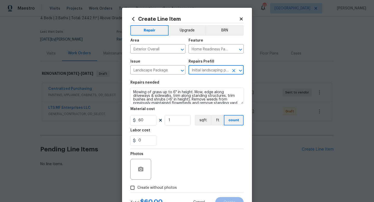
scroll to position [22, 0]
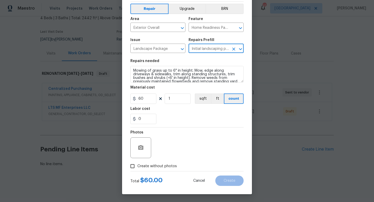
click at [165, 166] on span "Create without photos" at bounding box center [158, 166] width 40 height 5
click at [138, 166] on input "Create without photos" at bounding box center [133, 166] width 10 height 10
checkbox input "true"
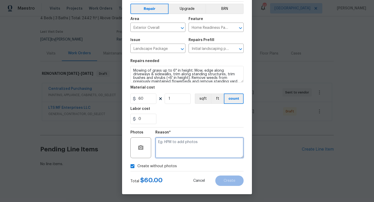
click at [184, 151] on textarea at bounding box center [199, 148] width 88 height 21
type textarea "w"
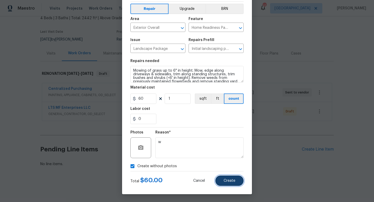
click at [226, 180] on span "Create" at bounding box center [230, 181] width 12 height 4
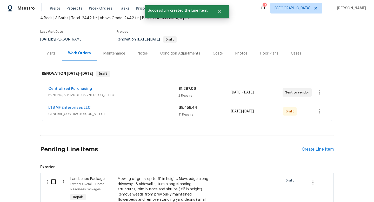
click at [54, 183] on input "checkbox" at bounding box center [55, 182] width 15 height 11
checkbox input "true"
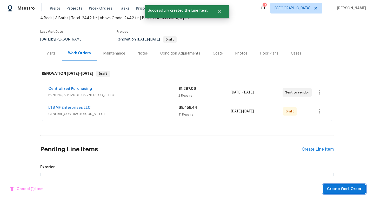
click at [340, 191] on span "Create Work Order" at bounding box center [344, 189] width 35 height 6
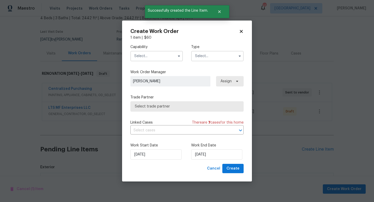
click at [149, 59] on input "text" at bounding box center [157, 56] width 53 height 10
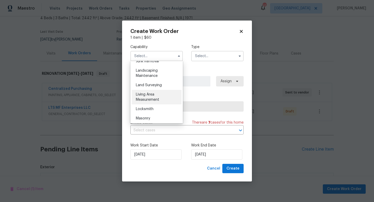
scroll to position [340, 0]
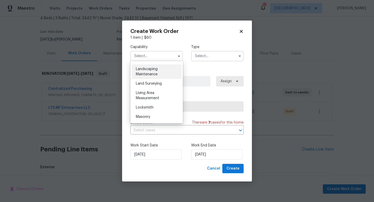
click at [154, 69] on span "Landscaping Maintenance" at bounding box center [147, 71] width 22 height 9
type input "Landscaping Maintenance"
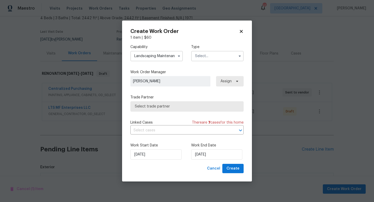
click at [212, 57] on input "text" at bounding box center [217, 56] width 53 height 10
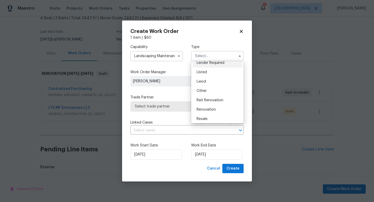
scroll to position [62, 0]
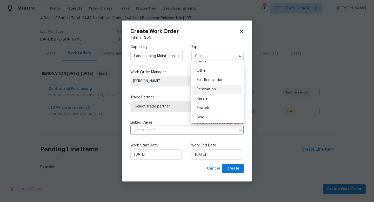
click at [211, 91] on div "Renovation" at bounding box center [218, 89] width 50 height 9
type input "Renovation"
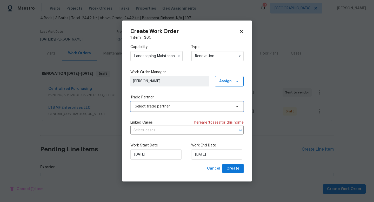
click at [192, 105] on span "Select trade partner" at bounding box center [183, 106] width 97 height 5
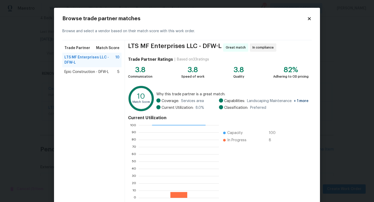
scroll to position [27, 0]
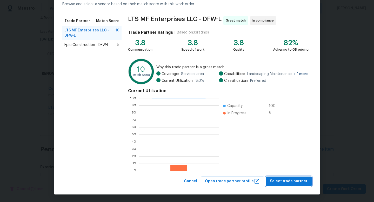
click at [295, 181] on span "Select trade partner" at bounding box center [289, 181] width 38 height 6
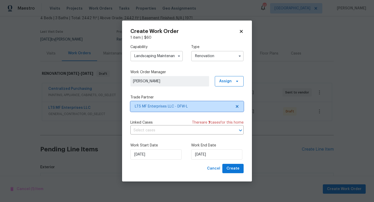
scroll to position [0, 0]
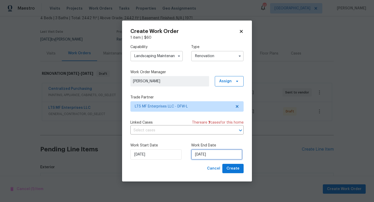
click at [221, 155] on input "[DATE]" at bounding box center [216, 154] width 51 height 10
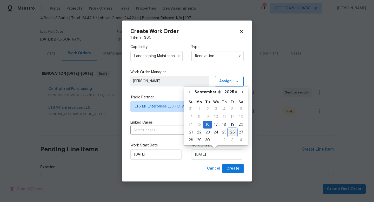
click at [231, 134] on div "26" at bounding box center [233, 132] width 8 height 7
type input "9/26/2025"
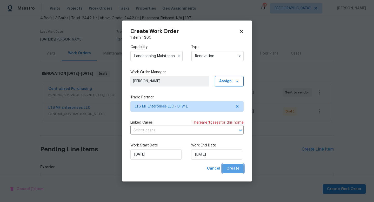
click at [233, 167] on span "Create" at bounding box center [233, 169] width 13 height 6
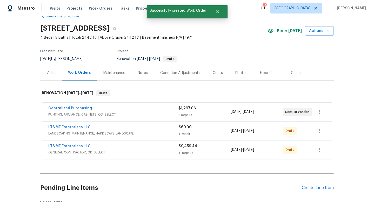
scroll to position [14, 0]
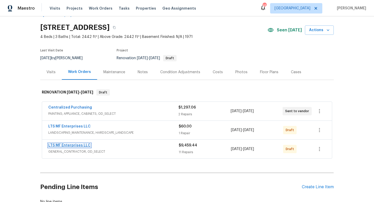
click at [83, 145] on link "LTS MF Enterprises LLC" at bounding box center [69, 146] width 42 height 4
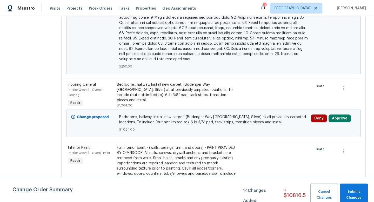
scroll to position [229, 0]
click at [344, 87] on icon "button" at bounding box center [344, 89] width 1 height 4
click at [343, 73] on li "Cancel" at bounding box center [346, 73] width 20 height 9
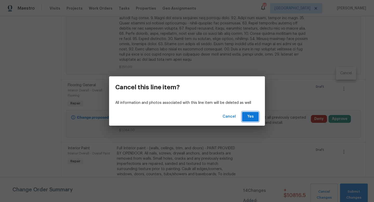
click at [250, 118] on span "Yes" at bounding box center [250, 117] width 8 height 6
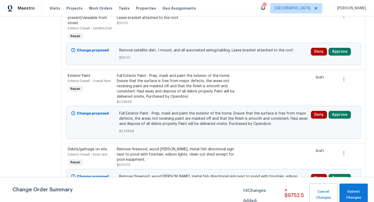
scroll to position [553, 0]
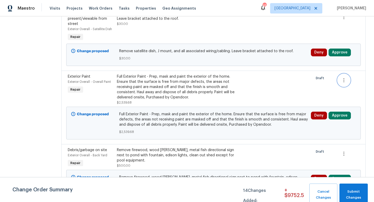
click at [344, 77] on icon "button" at bounding box center [344, 80] width 6 height 6
click at [344, 55] on li "Cancel" at bounding box center [346, 55] width 20 height 9
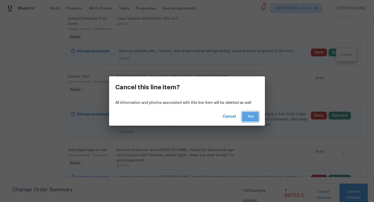
click at [251, 118] on span "Yes" at bounding box center [250, 117] width 8 height 6
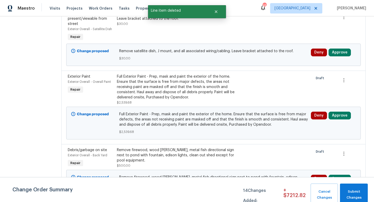
scroll to position [0, 0]
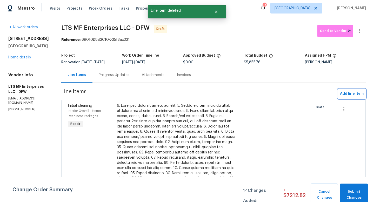
click at [349, 93] on span "Add line item" at bounding box center [352, 94] width 24 height 6
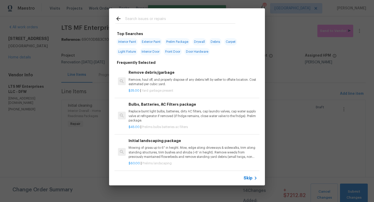
click at [248, 179] on span "Skip" at bounding box center [248, 178] width 9 height 5
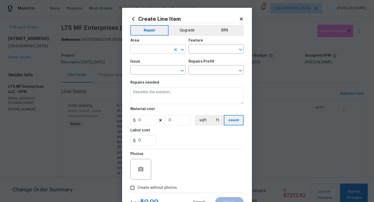
click at [154, 50] on input "text" at bounding box center [151, 49] width 41 height 8
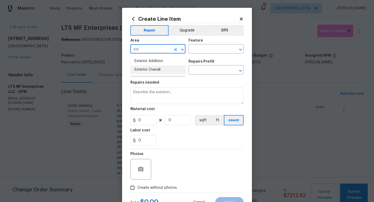
click at [158, 69] on li "Exterior Overall" at bounding box center [158, 70] width 55 height 9
type input "Exterior Overall"
click at [202, 52] on input "text" at bounding box center [209, 49] width 41 height 8
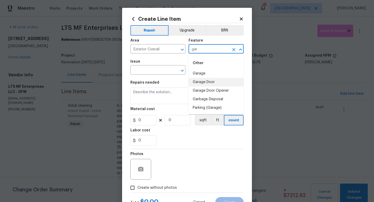
click at [206, 82] on li "Garage Door" at bounding box center [216, 82] width 55 height 9
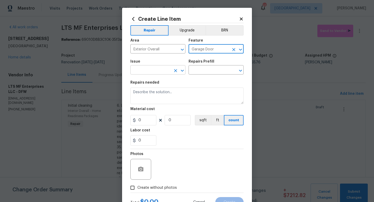
type input "Garage Door"
click at [157, 71] on input "text" at bounding box center [151, 71] width 41 height 8
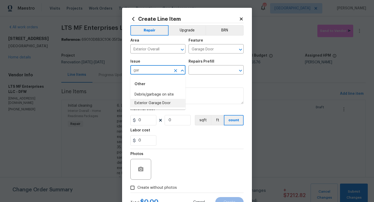
click at [159, 104] on li "Exterior Garage Door" at bounding box center [158, 103] width 55 height 9
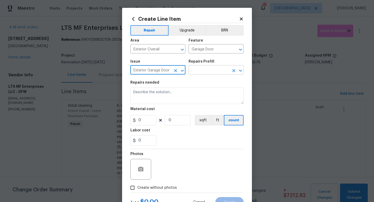
type input "Exterior Garage Door"
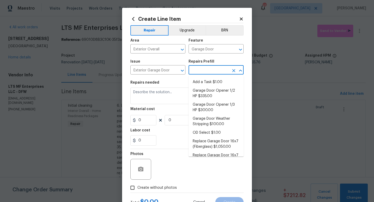
click at [200, 71] on input "text" at bounding box center [209, 71] width 41 height 8
click at [200, 79] on li "Add a Task $1.00" at bounding box center [216, 82] width 55 height 9
type input "Interior Door"
type input "Add a Task $1.00"
type textarea "HPM to detail"
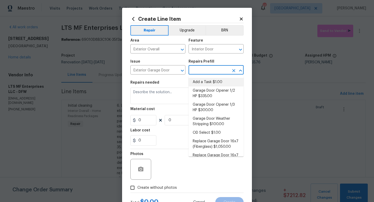
type input "1"
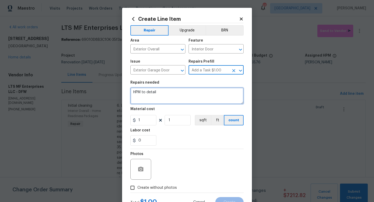
click at [179, 92] on textarea "HPM to detail" at bounding box center [187, 96] width 113 height 17
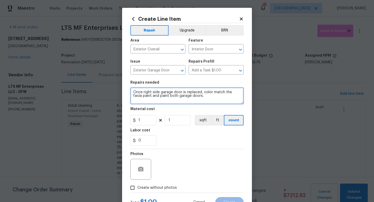
type textarea "Once right side garage door is replaced, color match the facia paint and paint …"
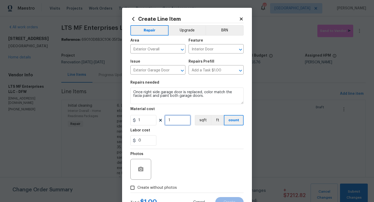
click at [180, 121] on input "1" at bounding box center [178, 120] width 26 height 10
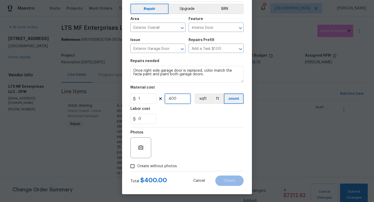
type input "400"
click at [160, 166] on span "Create without photos" at bounding box center [158, 166] width 40 height 5
click at [138, 166] on input "Create without photos" at bounding box center [133, 166] width 10 height 10
checkbox input "true"
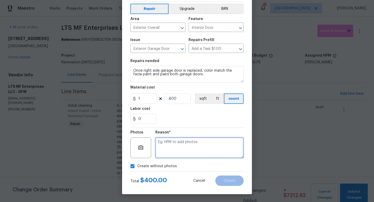
click at [172, 146] on textarea at bounding box center [199, 148] width 88 height 21
type textarea "w"
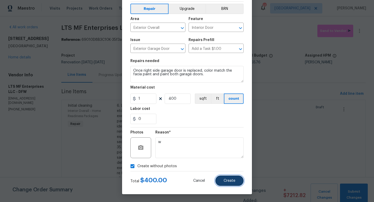
click at [222, 180] on button "Create" at bounding box center [230, 181] width 28 height 10
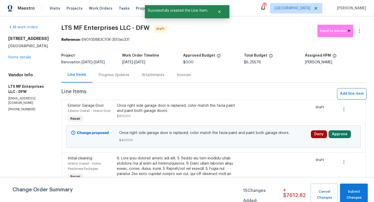
click at [344, 95] on span "Add line item" at bounding box center [352, 94] width 24 height 6
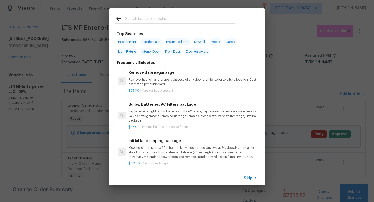
click at [250, 179] on span "Skip" at bounding box center [248, 178] width 9 height 5
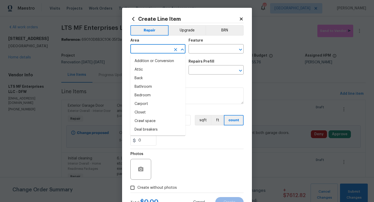
click at [150, 50] on input "text" at bounding box center [151, 49] width 41 height 8
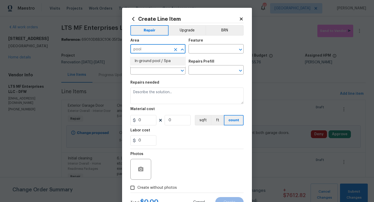
click at [151, 62] on li "In-ground pool / Spa" at bounding box center [158, 61] width 55 height 9
type input "In-ground pool / Spa"
click at [190, 51] on input "text" at bounding box center [209, 49] width 41 height 8
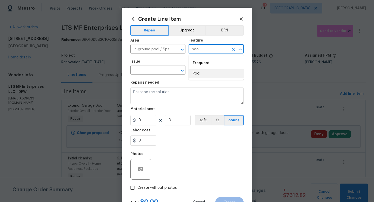
click at [192, 72] on li "Pool" at bounding box center [216, 73] width 55 height 9
type input "Pool"
click at [155, 68] on input "text" at bounding box center [151, 71] width 41 height 8
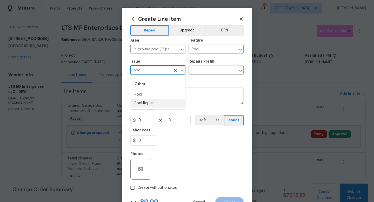
click at [153, 106] on li "Pool Repair" at bounding box center [158, 103] width 55 height 9
type input "Pool Repair"
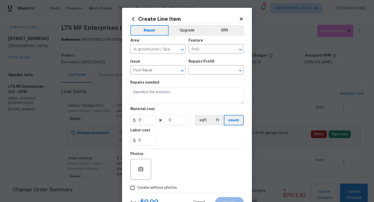
click at [210, 65] on div "Repairs Prefill" at bounding box center [216, 63] width 55 height 7
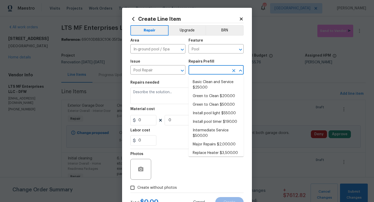
click at [209, 67] on input "text" at bounding box center [209, 71] width 41 height 8
click at [207, 84] on li "Basic Clean and Service $250.00" at bounding box center [216, 85] width 55 height 14
type input "Basic Clean and Service $250.00"
type textarea "basic clean and service, balance chems, repair minor leaks at equipment, etc"
type input "250"
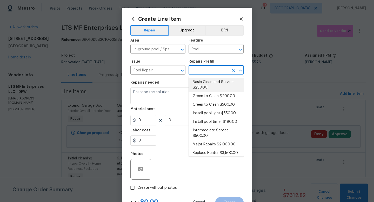
type input "1"
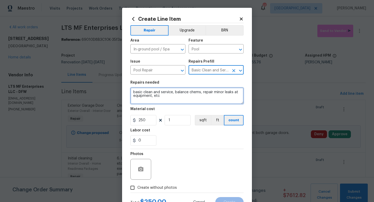
click at [133, 92] on textarea "basic clean and service, balance chems, repair minor leaks at equipment, etc" at bounding box center [187, 96] width 113 height 17
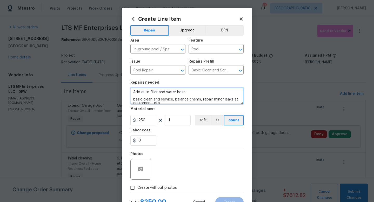
type textarea "Add auto filler and water hose basic clean and service, balance chems, repair m…"
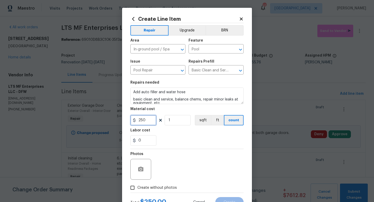
click at [149, 121] on input "250" at bounding box center [144, 120] width 26 height 10
click at [173, 120] on input "1" at bounding box center [178, 120] width 26 height 10
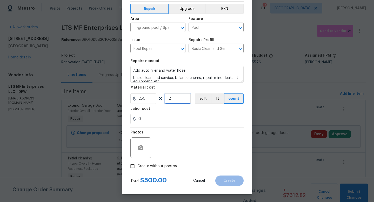
type input "2"
click at [160, 167] on span "Create without photos" at bounding box center [158, 166] width 40 height 5
click at [138, 167] on input "Create without photos" at bounding box center [133, 166] width 10 height 10
checkbox input "true"
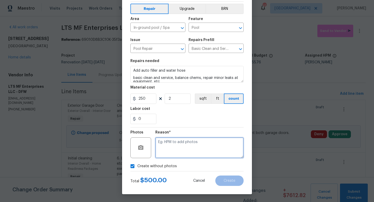
click at [184, 147] on textarea at bounding box center [199, 148] width 88 height 21
type textarea "w"
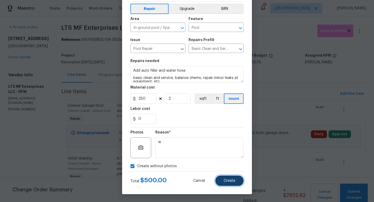
click at [227, 183] on span "Create" at bounding box center [230, 181] width 12 height 4
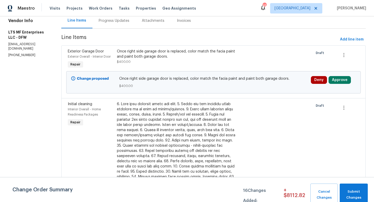
scroll to position [0, 0]
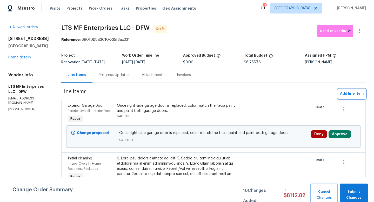
click at [343, 93] on span "Add line item" at bounding box center [352, 94] width 24 height 6
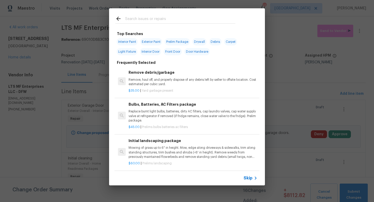
click at [252, 178] on span "Skip" at bounding box center [248, 178] width 9 height 5
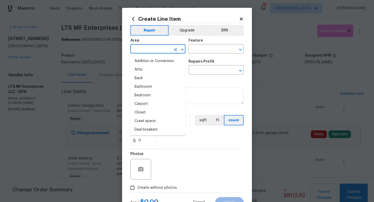
click at [149, 52] on input "text" at bounding box center [151, 49] width 41 height 8
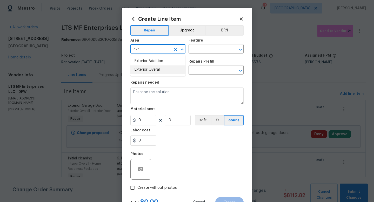
click at [152, 71] on li "Exterior Overall" at bounding box center [158, 70] width 55 height 9
type input "Exterior Overall"
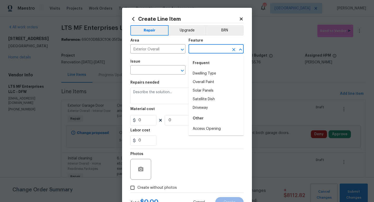
click at [197, 50] on input "text" at bounding box center [209, 49] width 41 height 8
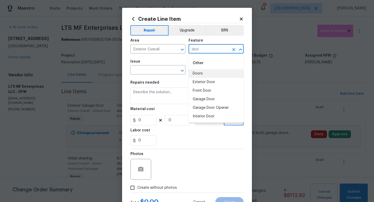
click at [199, 72] on li "Doors" at bounding box center [216, 73] width 55 height 9
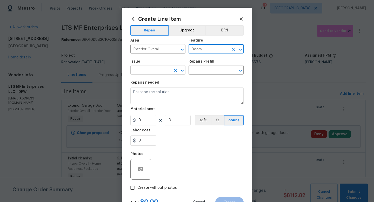
type input "Doors"
click at [163, 70] on input "text" at bounding box center [151, 71] width 41 height 8
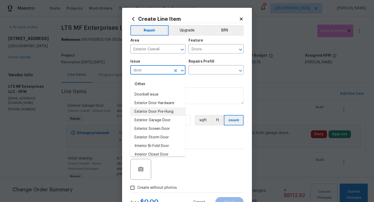
click at [160, 113] on li "Exterior Door Pre-Hung" at bounding box center [158, 112] width 55 height 9
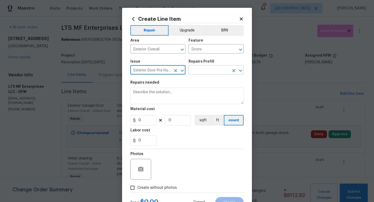
type input "Exterior Door Pre-Hung"
click at [199, 73] on input "text" at bounding box center [209, 71] width 41 height 8
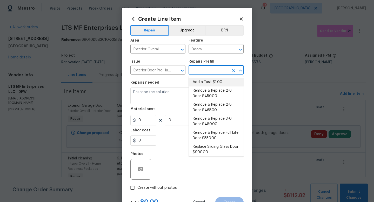
click at [201, 80] on li "Add a Task $1.00" at bounding box center [216, 82] width 55 height 9
type input "Interior Door"
type input "Add a Task $1.00"
type textarea "HPM to detail"
type input "1"
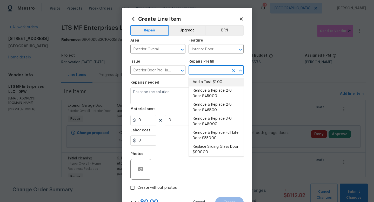
type input "1"
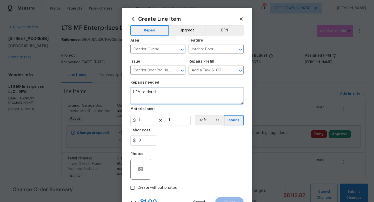
click at [176, 95] on textarea "HPM to detail" at bounding box center [187, 96] width 113 height 17
type textarea "Replace back laundry room exterior door with similar due to pet door."
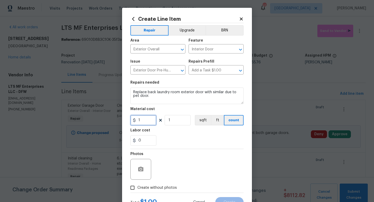
click at [151, 120] on input "1" at bounding box center [144, 120] width 26 height 10
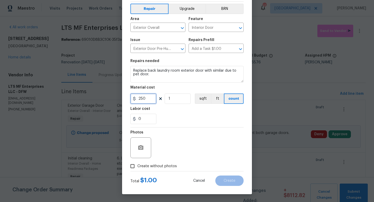
type input "250"
click at [154, 165] on span "Create without photos" at bounding box center [158, 166] width 40 height 5
click at [138, 165] on input "Create without photos" at bounding box center [133, 166] width 10 height 10
checkbox input "true"
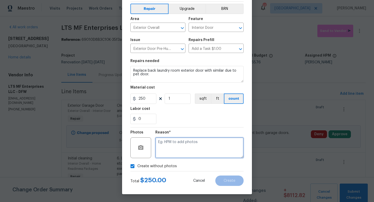
click at [172, 151] on textarea at bounding box center [199, 148] width 88 height 21
type textarea "w"
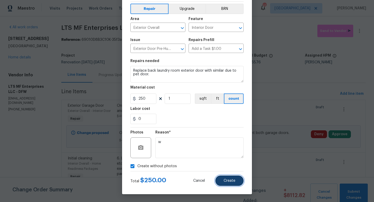
click at [229, 179] on button "Create" at bounding box center [230, 181] width 28 height 10
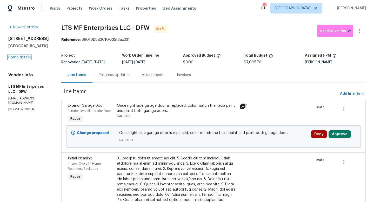
click at [15, 59] on link "Home details" at bounding box center [19, 58] width 23 height 4
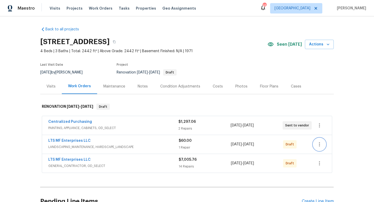
click at [320, 144] on icon "button" at bounding box center [320, 144] width 6 height 6
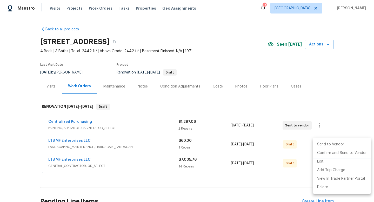
click at [320, 153] on li "Confirm and Send to Vendor" at bounding box center [342, 153] width 58 height 9
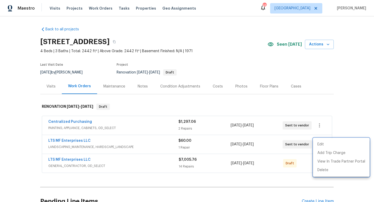
click at [328, 105] on div at bounding box center [187, 101] width 374 height 202
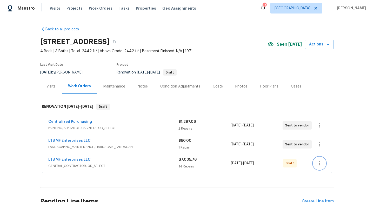
click at [320, 165] on icon "button" at bounding box center [320, 163] width 6 height 6
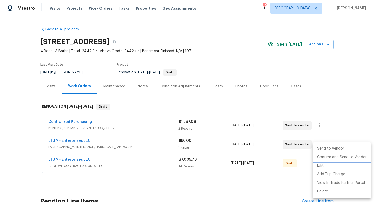
click at [321, 158] on li "Confirm and Send to Vendor" at bounding box center [342, 157] width 58 height 9
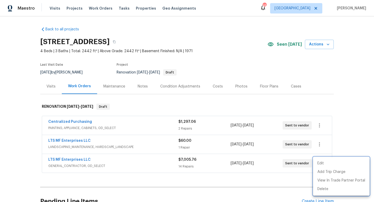
click at [323, 104] on div at bounding box center [187, 101] width 374 height 202
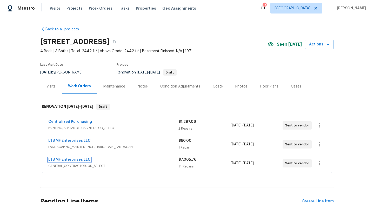
click at [86, 159] on link "LTS MF Enterprises LLC" at bounding box center [69, 160] width 42 height 4
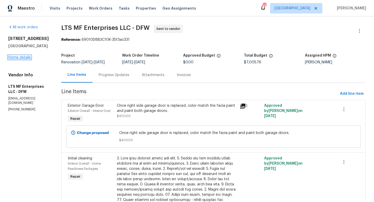
click at [16, 59] on link "Home details" at bounding box center [19, 58] width 23 height 4
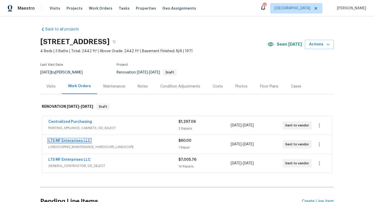
click at [81, 140] on link "LTS MF Enterprises LLC" at bounding box center [69, 141] width 42 height 4
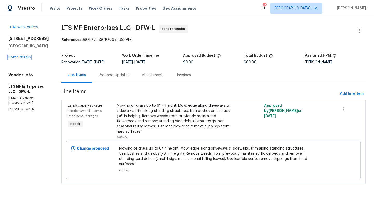
click at [25, 59] on link "Home details" at bounding box center [19, 58] width 23 height 4
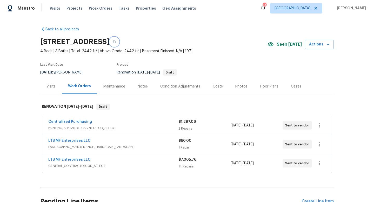
click at [116, 43] on icon "button" at bounding box center [114, 41] width 3 height 3
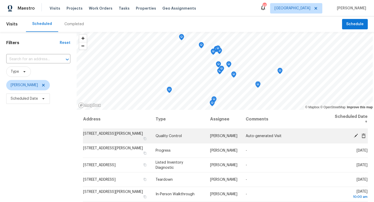
click at [356, 135] on icon at bounding box center [356, 136] width 4 height 4
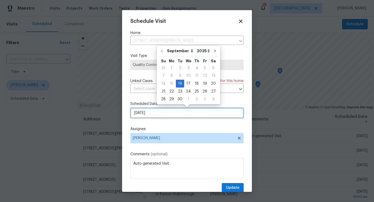
click at [152, 115] on input "[DATE]" at bounding box center [187, 113] width 113 height 10
click at [188, 83] on div "17" at bounding box center [188, 83] width 9 height 7
type input "[DATE]"
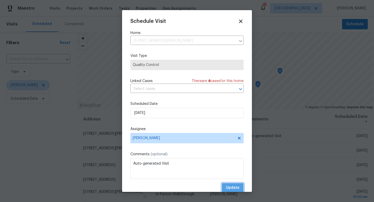
click at [227, 185] on span "Update" at bounding box center [233, 188] width 14 height 6
